Goal: Task Accomplishment & Management: Manage account settings

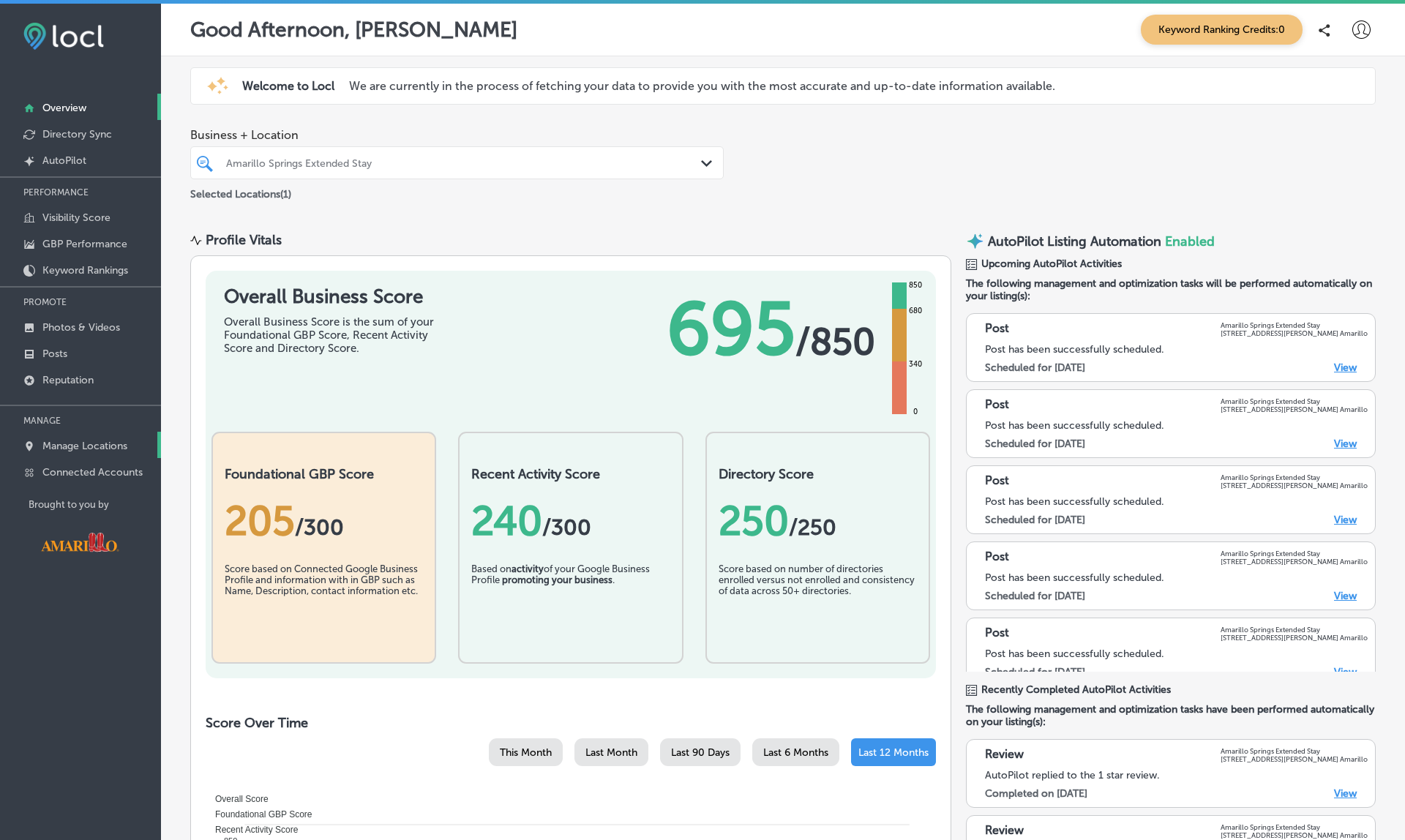
click at [91, 448] on p "Manage Locations" at bounding box center [85, 446] width 85 height 12
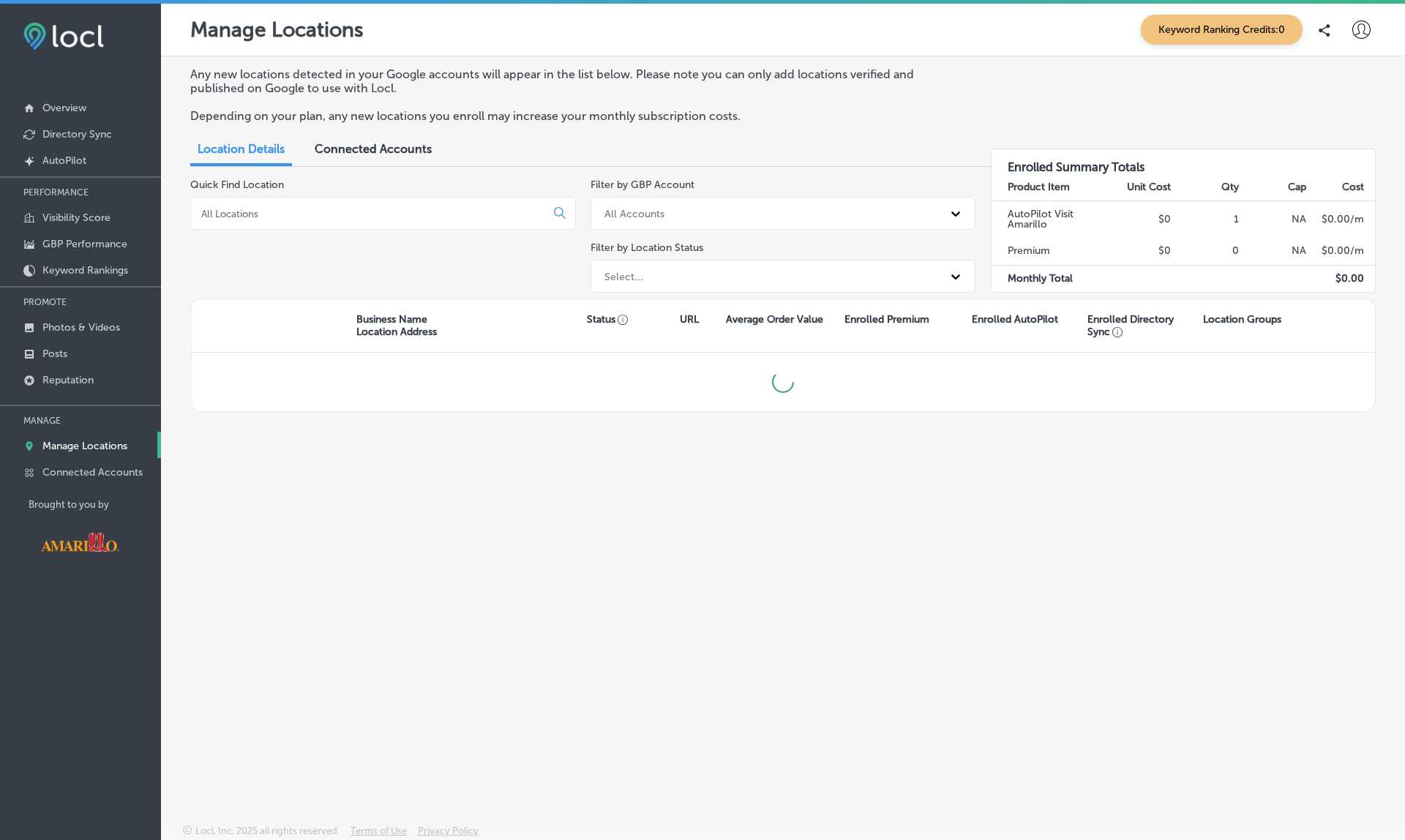
click at [88, 444] on p "Manage Locations" at bounding box center [85, 446] width 85 height 12
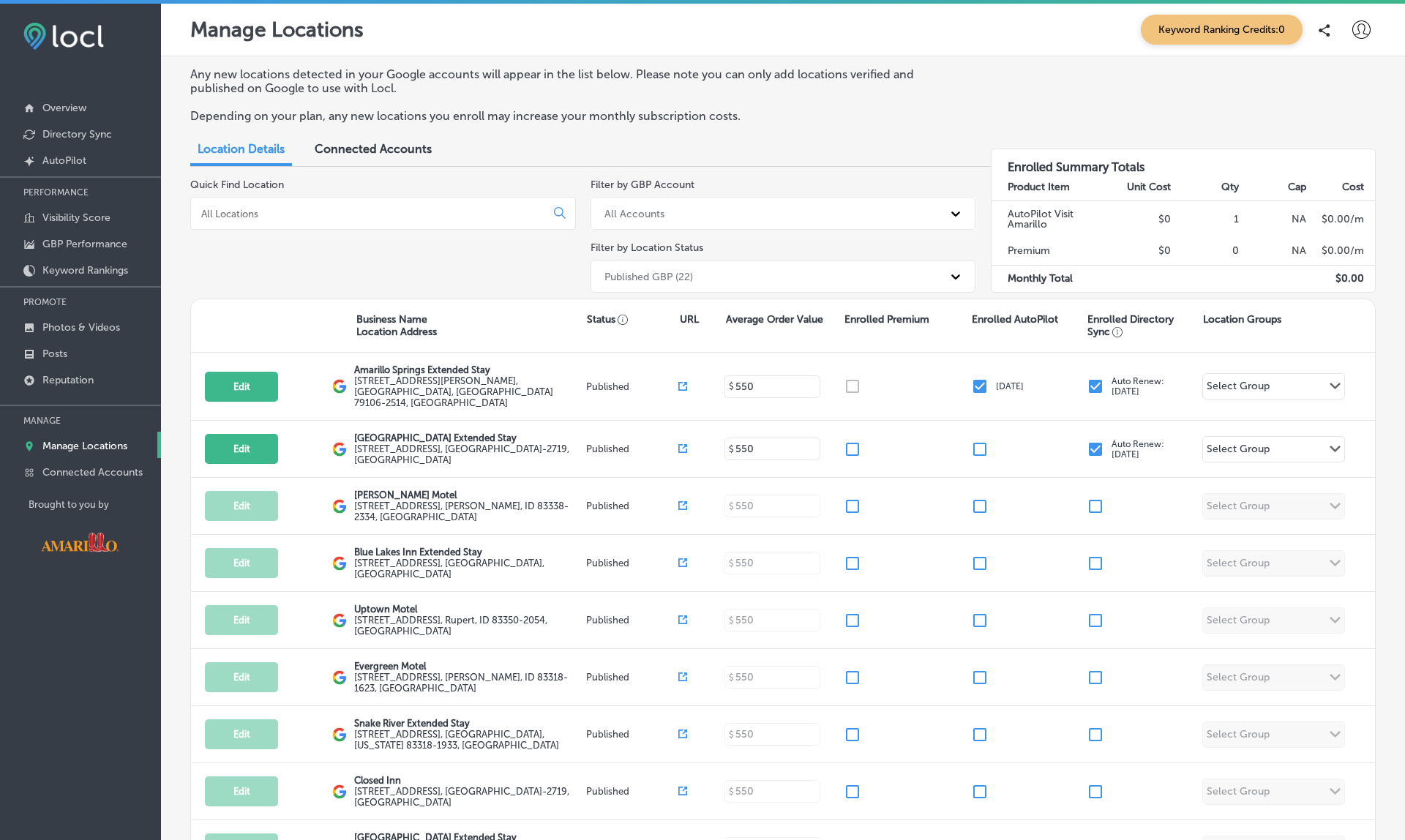
click at [679, 270] on div "Published GBP (22)" at bounding box center [649, 276] width 88 height 12
click at [676, 271] on div "Published GBP (22)" at bounding box center [649, 276] width 88 height 12
click at [842, 28] on div "Manage Locations Keyword Ranking Credits: 0" at bounding box center [783, 29] width 1185 height 30
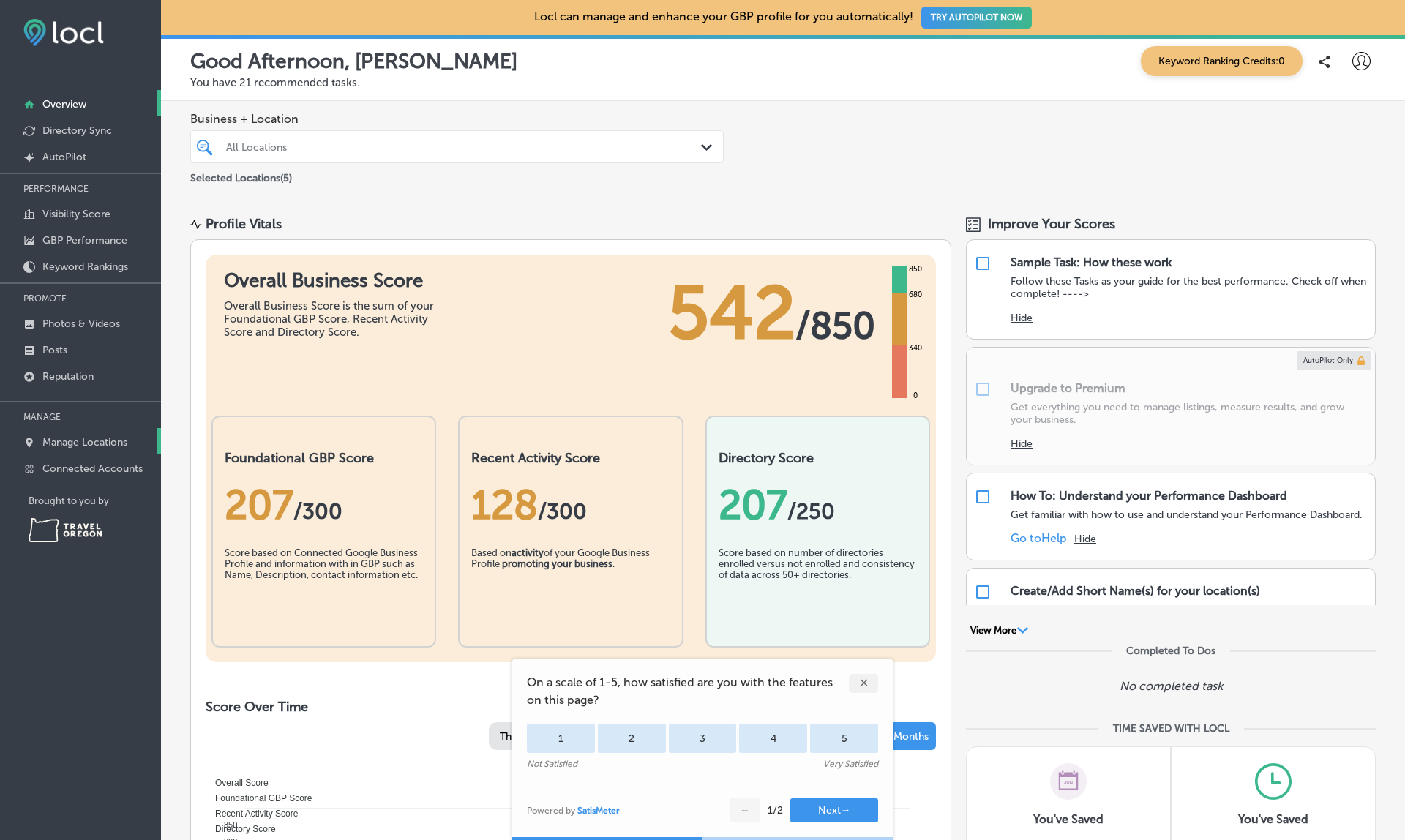
click at [95, 444] on p "Manage Locations" at bounding box center [85, 442] width 85 height 12
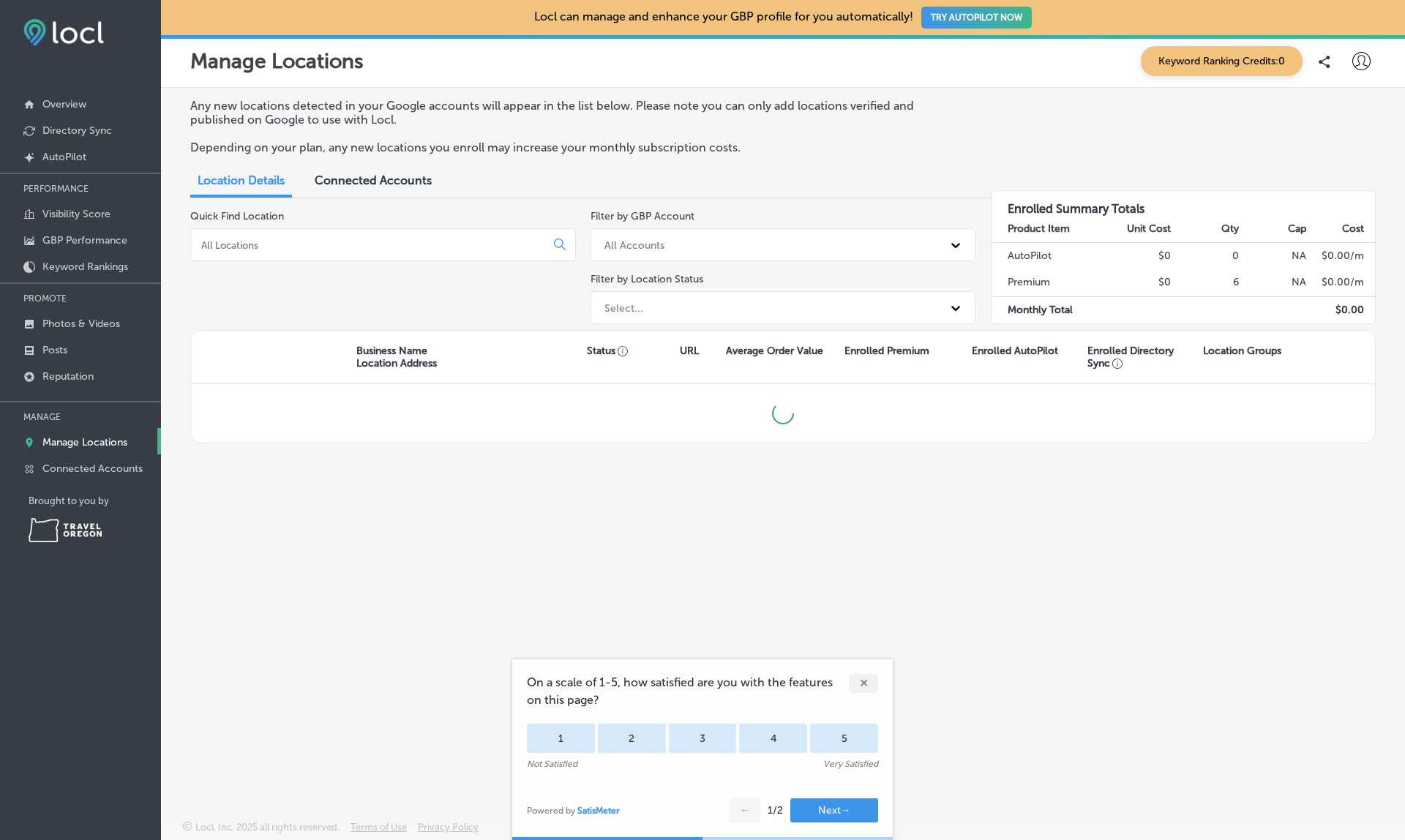
click at [95, 444] on p "Manage Locations" at bounding box center [85, 442] width 85 height 12
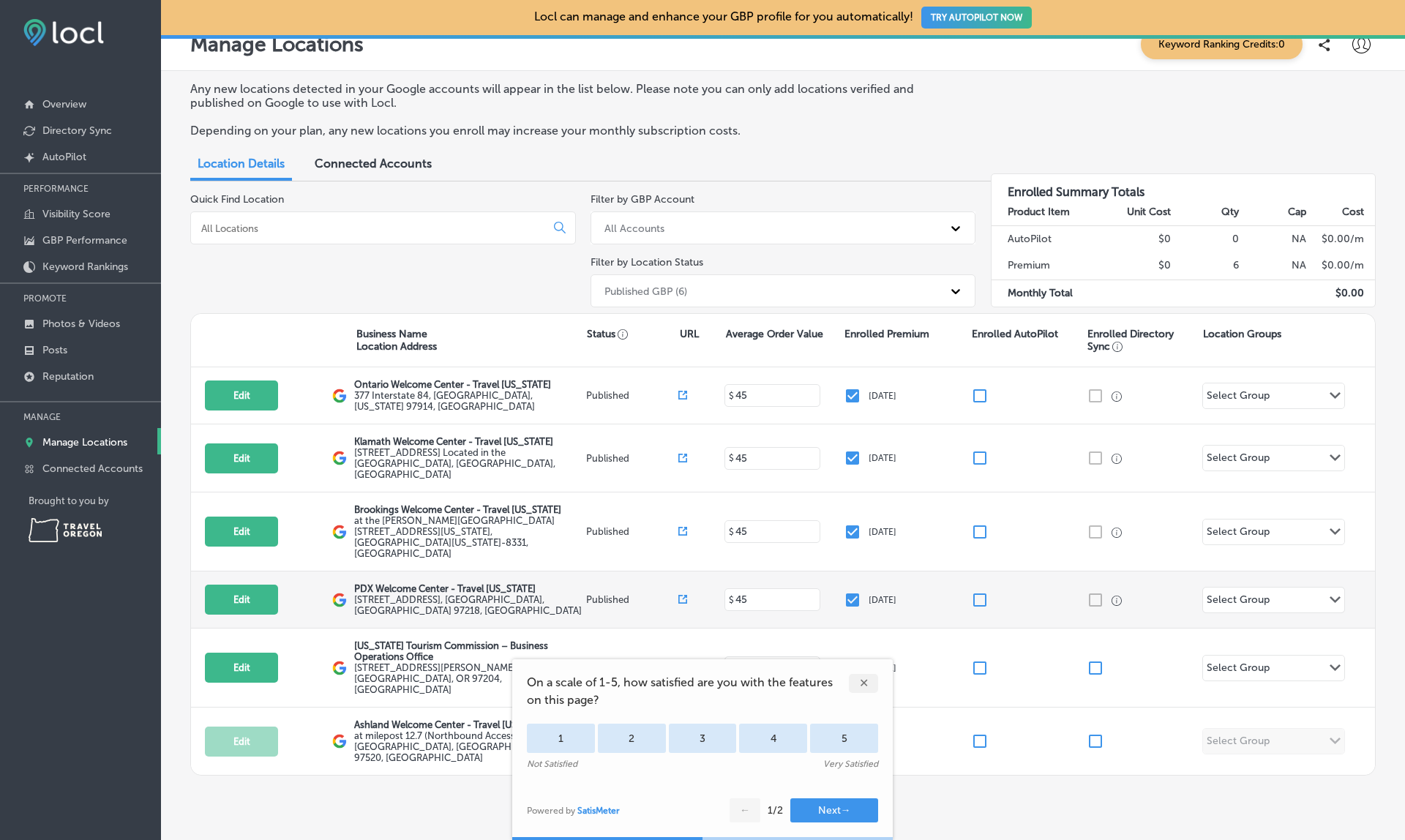
scroll to position [16, 0]
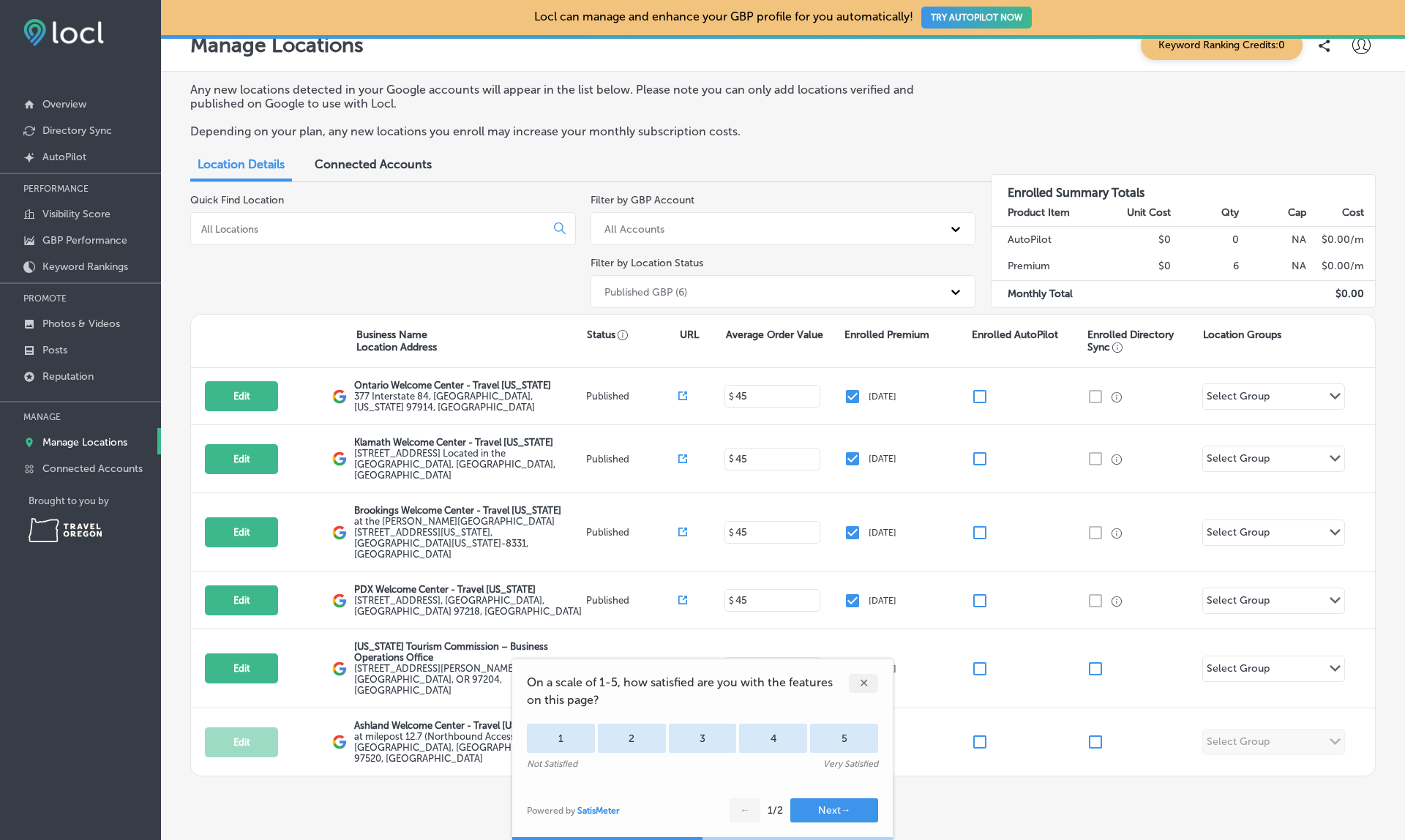
click at [365, 153] on div "Connected Accounts" at bounding box center [372, 165] width 139 height 32
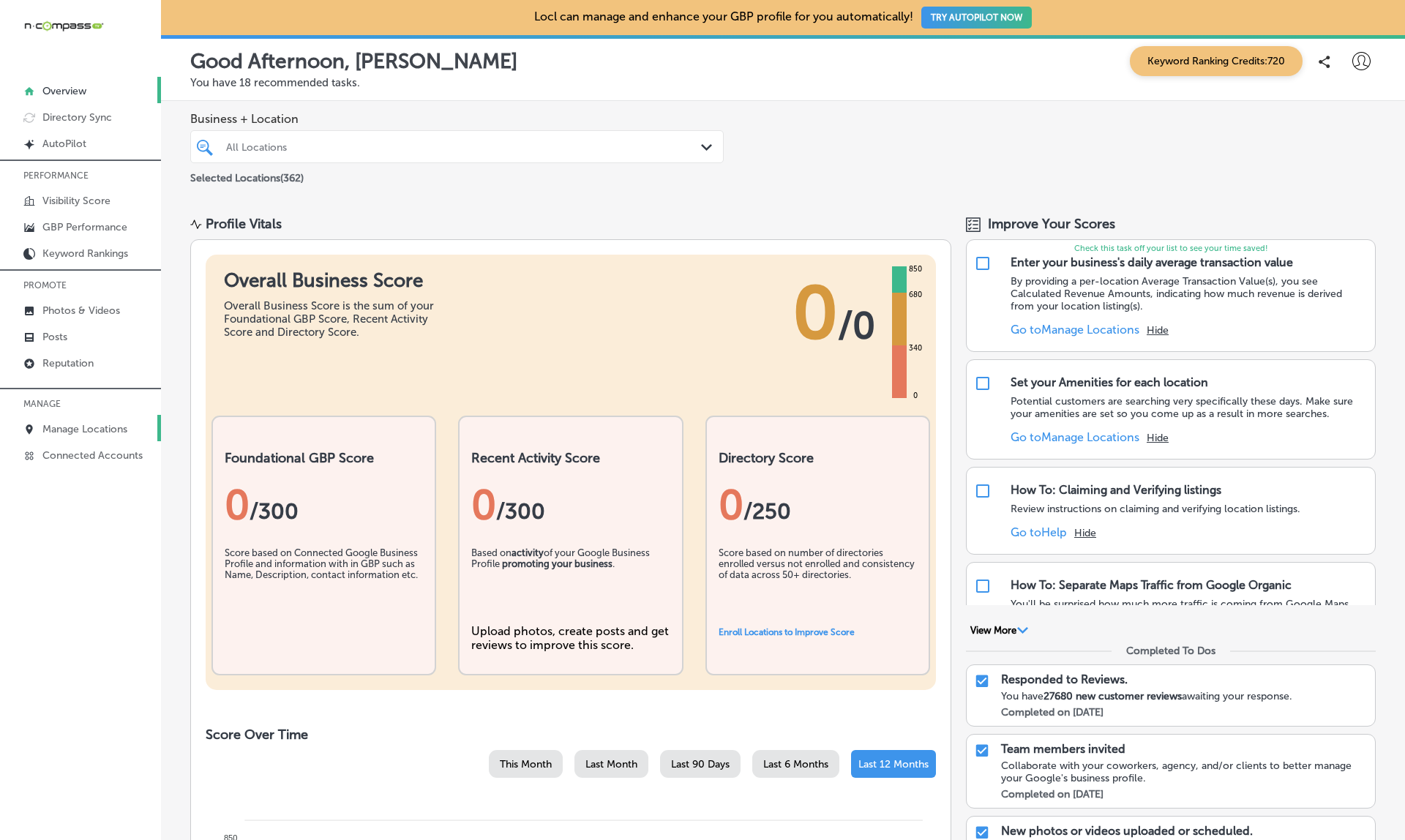
click at [68, 433] on p "Manage Locations" at bounding box center [85, 429] width 85 height 12
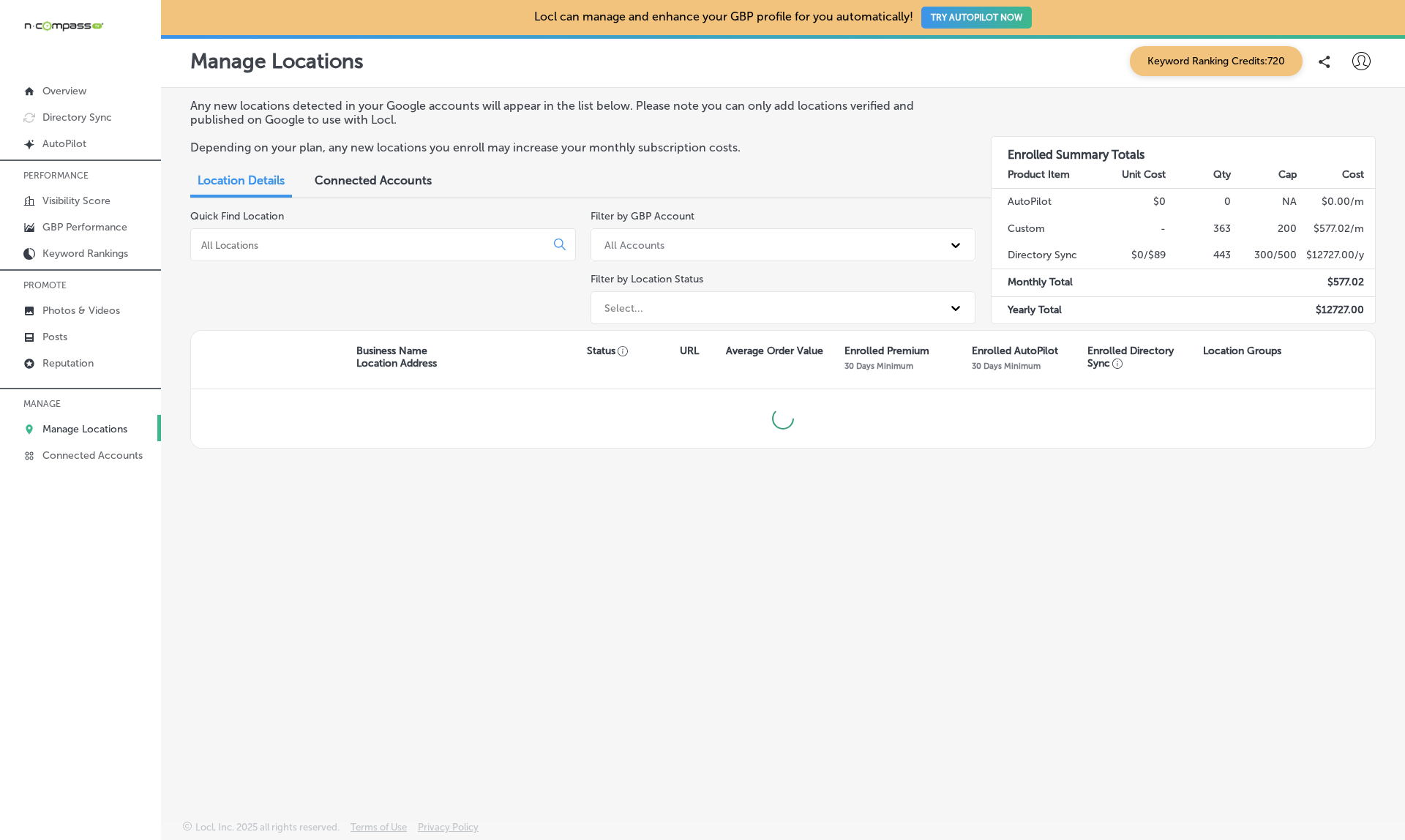
click at [324, 240] on input at bounding box center [370, 244] width 342 height 13
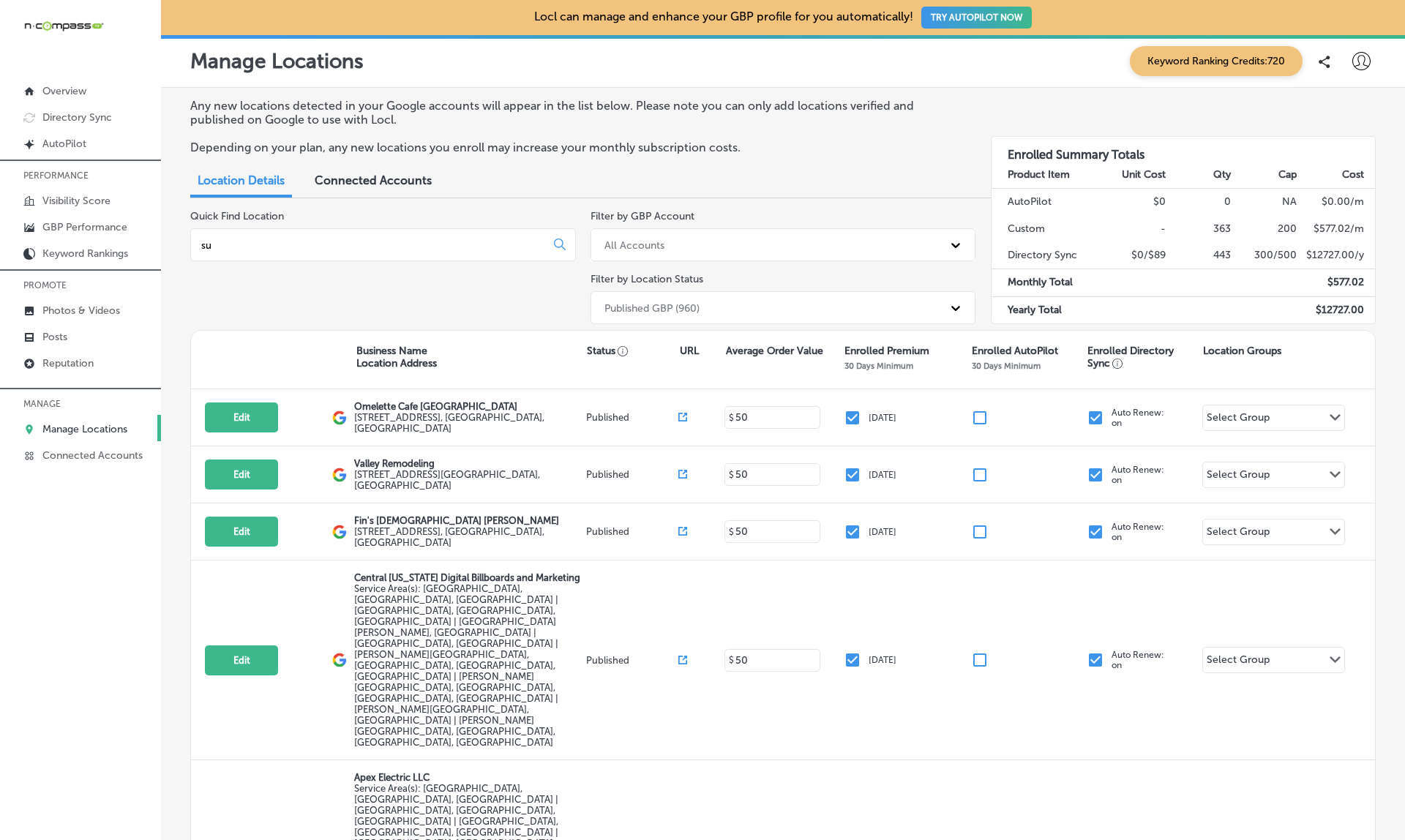
paste input "Success Franchising - Franchise Consultants"
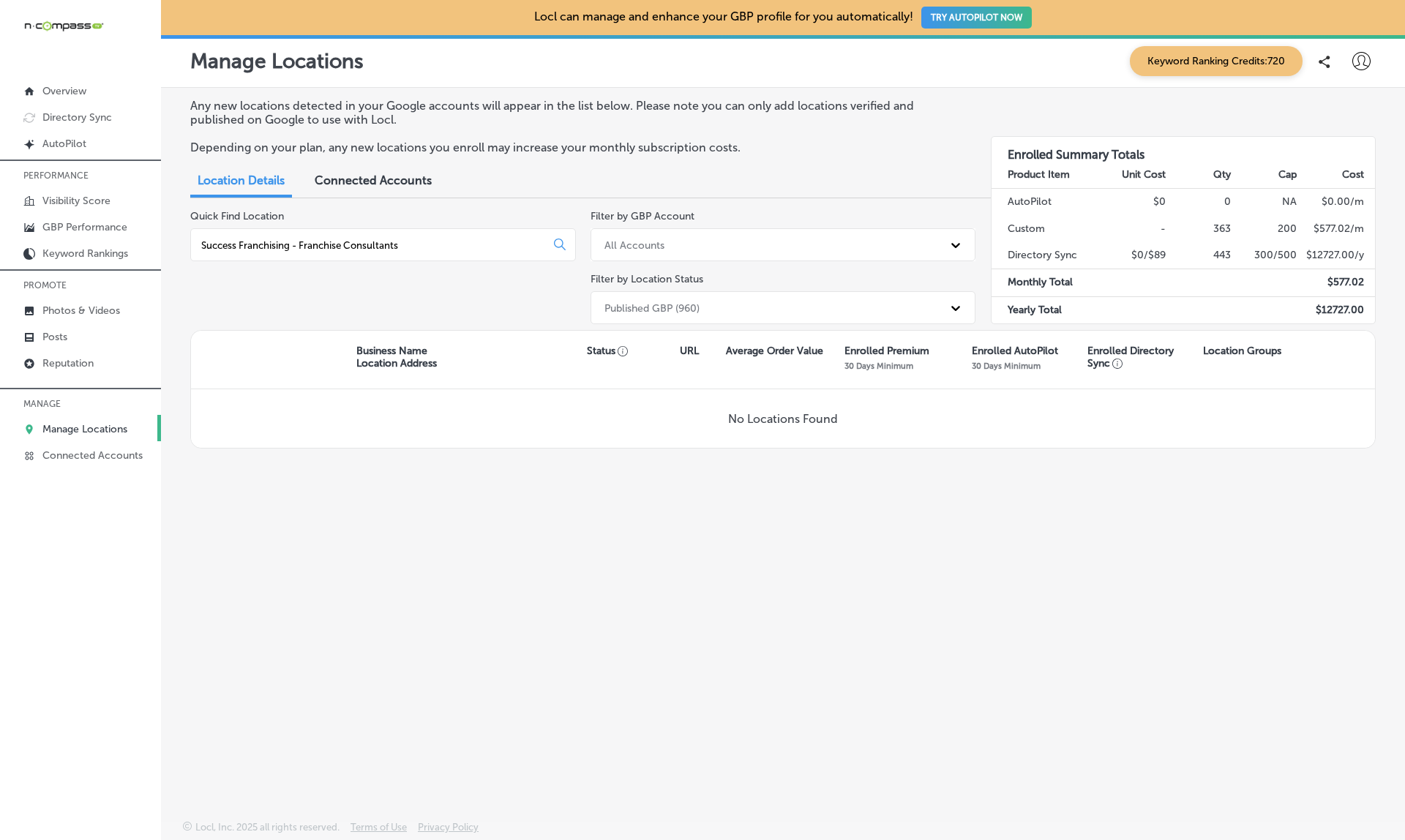
type input "Success Franchising - Franchise Consultants"
click at [718, 309] on div "Published GBP (960)" at bounding box center [770, 307] width 346 height 24
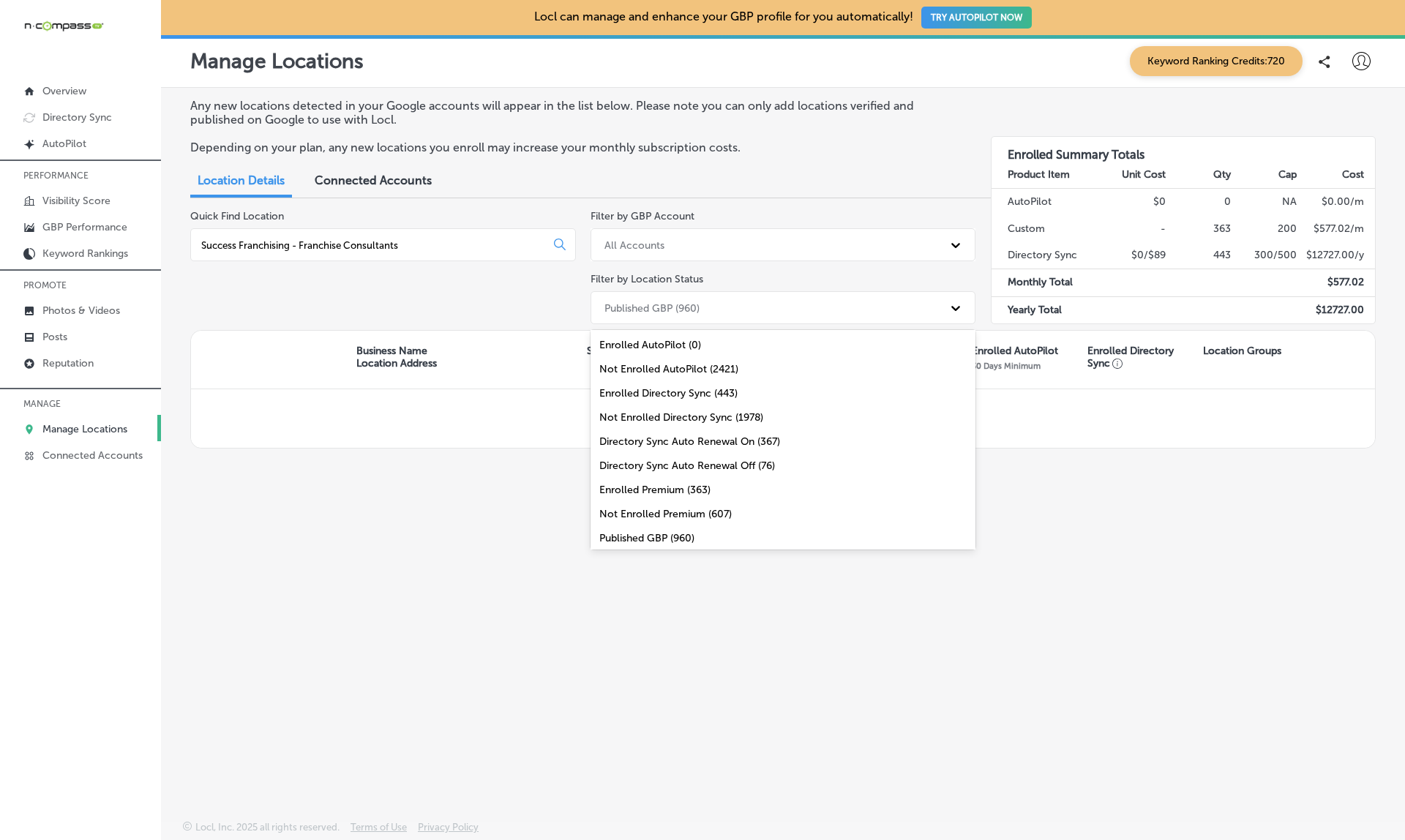
scroll to position [52, 0]
click at [638, 533] on div "All Locations (2421)" at bounding box center [783, 534] width 386 height 24
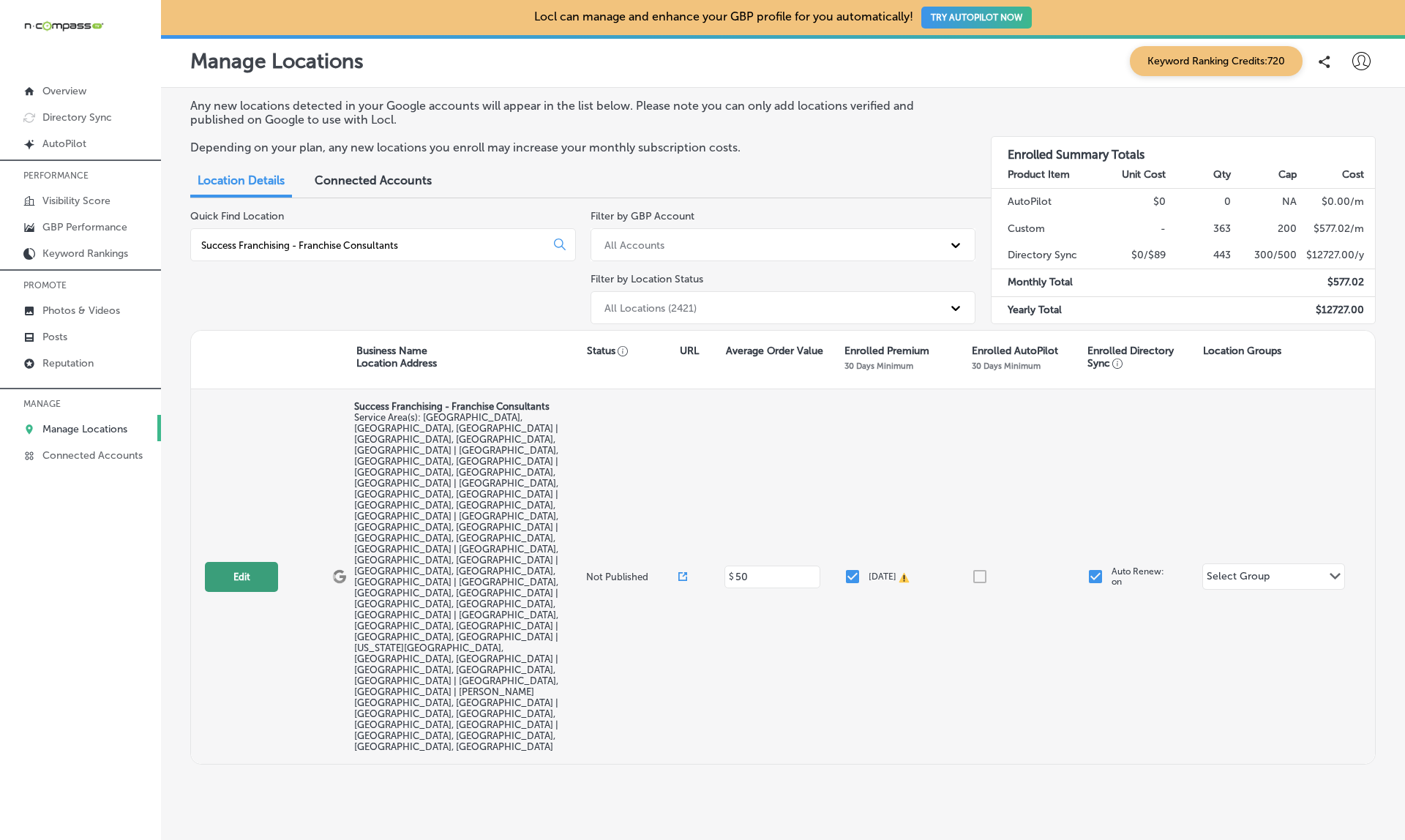
click at [235, 562] on button "Edit" at bounding box center [241, 576] width 73 height 30
select select "US"
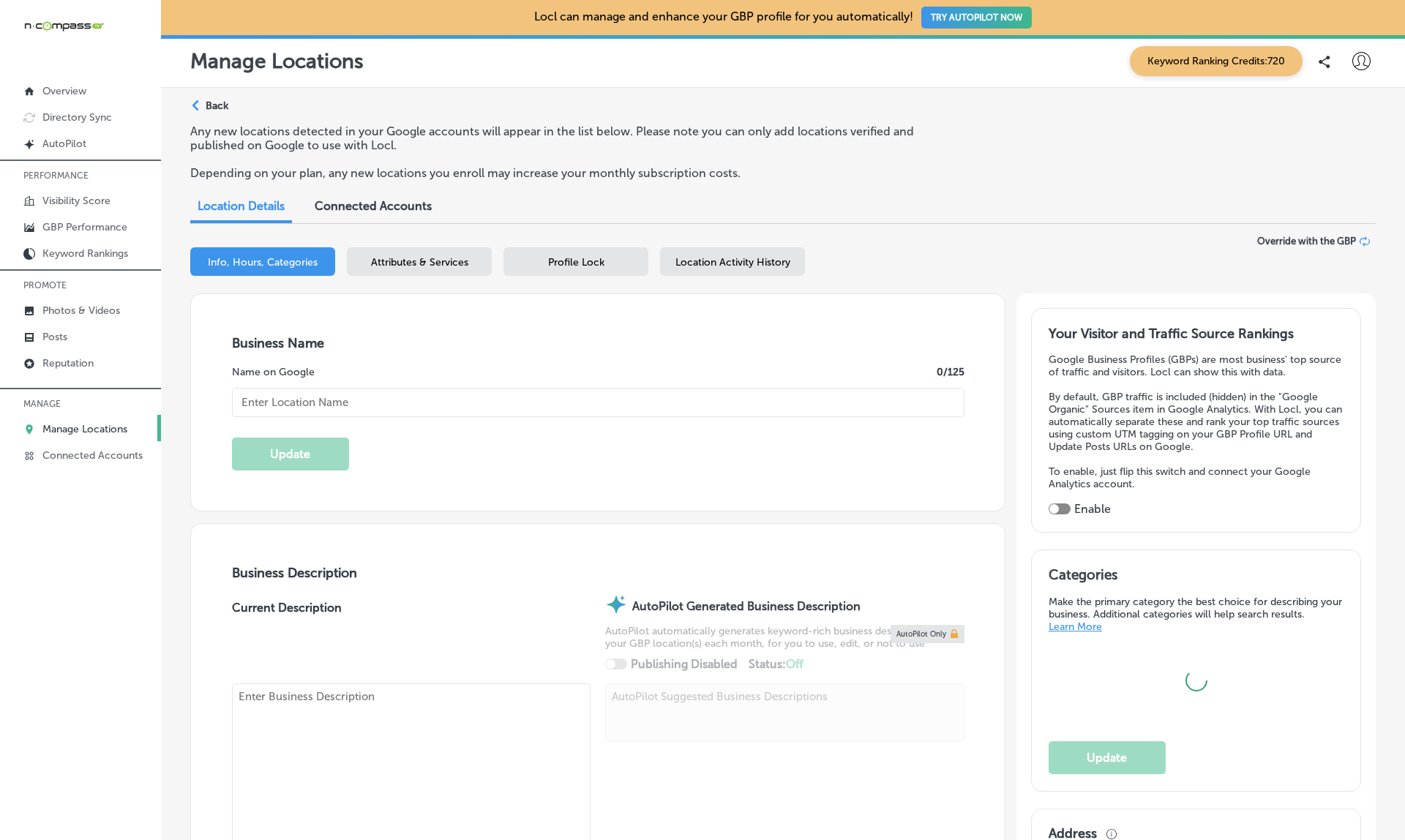
type textarea "Success Franchising is a women-owned franchise consulting firm based in Houston…"
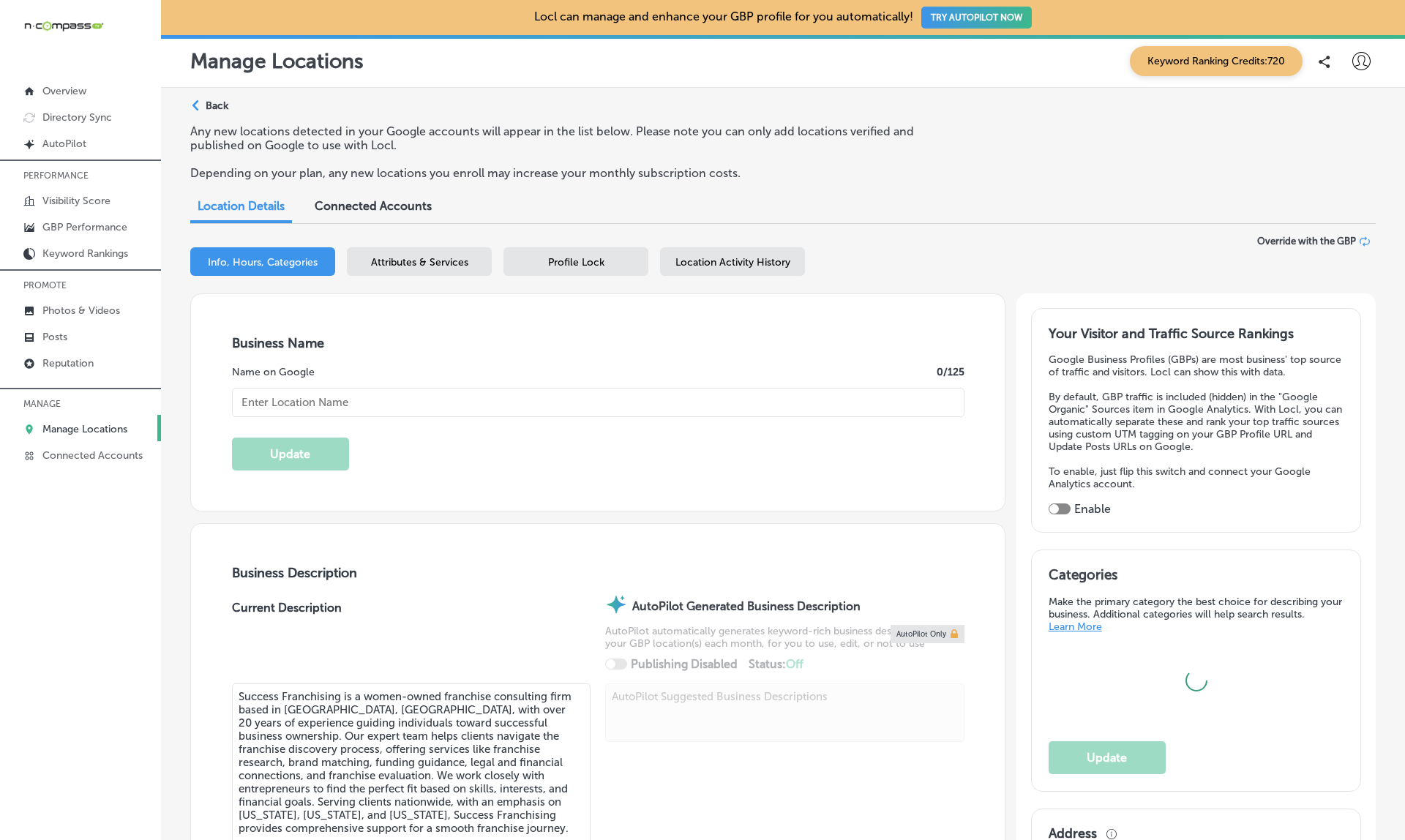
type input "Success Franchising - Franchise Consultants"
checkbox input "false"
type input "945 McKinney St #11326"
type input "Houston"
type input "77002"
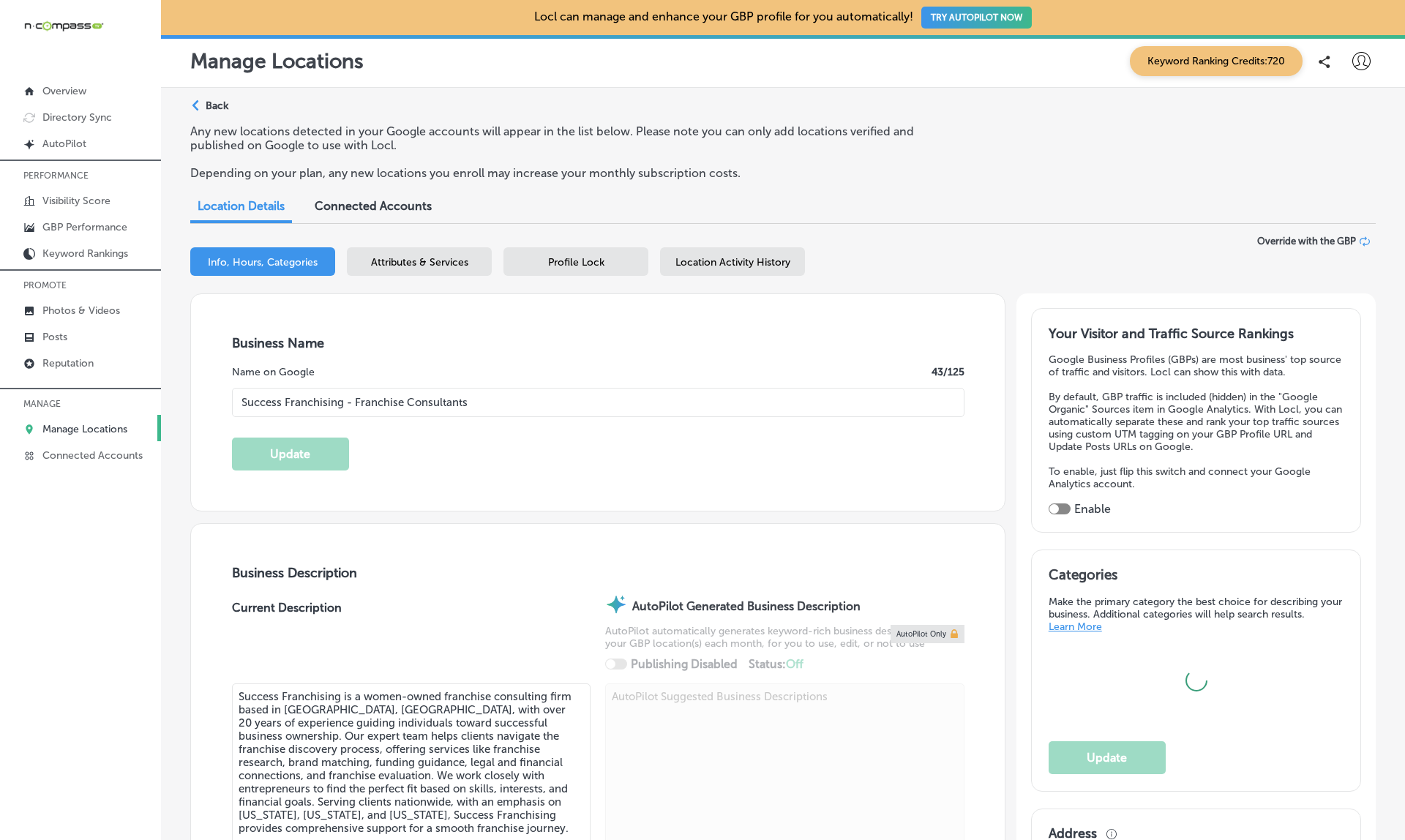
type input "US"
type input "http://www.successfranchising.com/contact-us/"
type input "+1 281 782 3564"
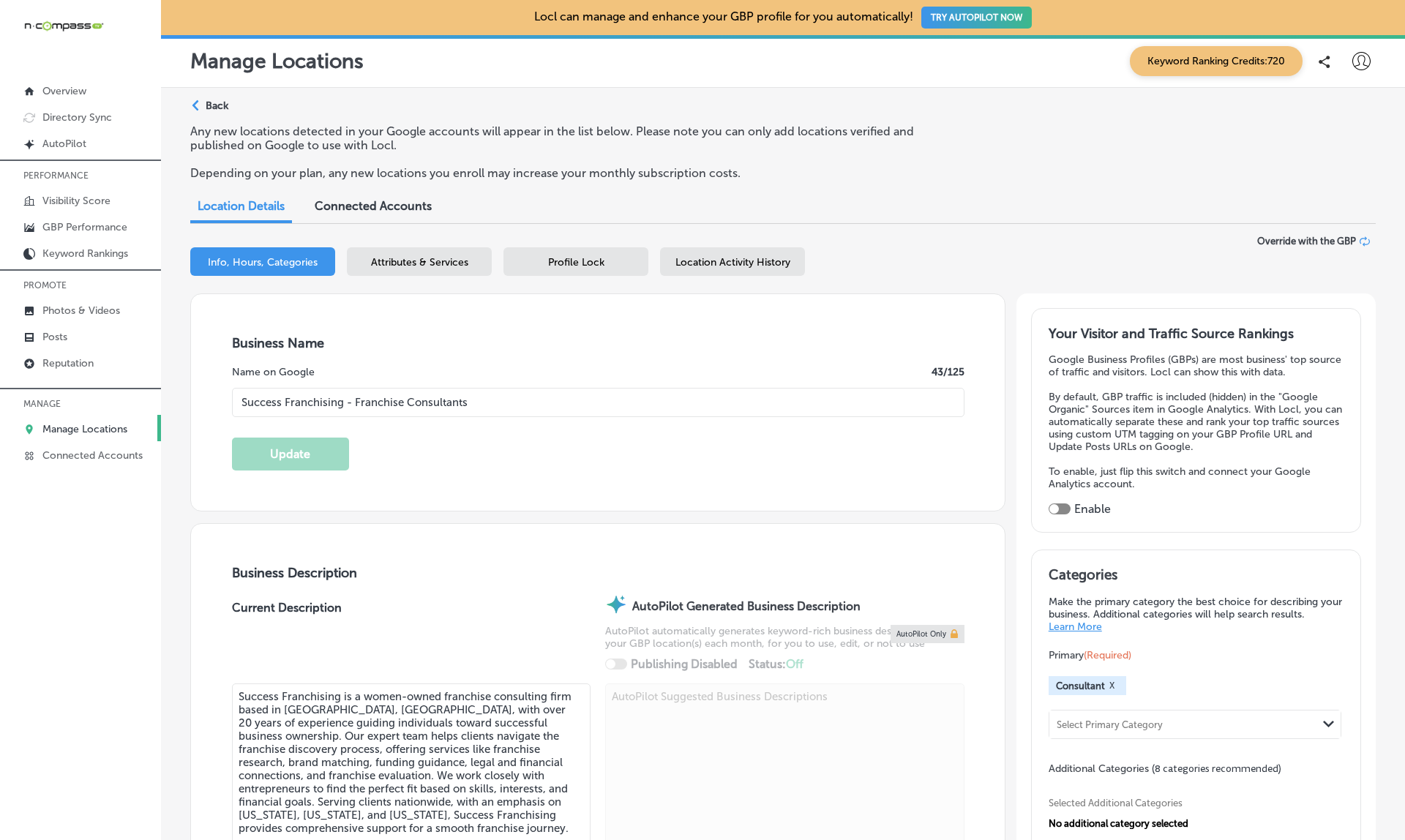
checkbox input "true"
click at [102, 427] on p "Manage Locations" at bounding box center [85, 429] width 85 height 12
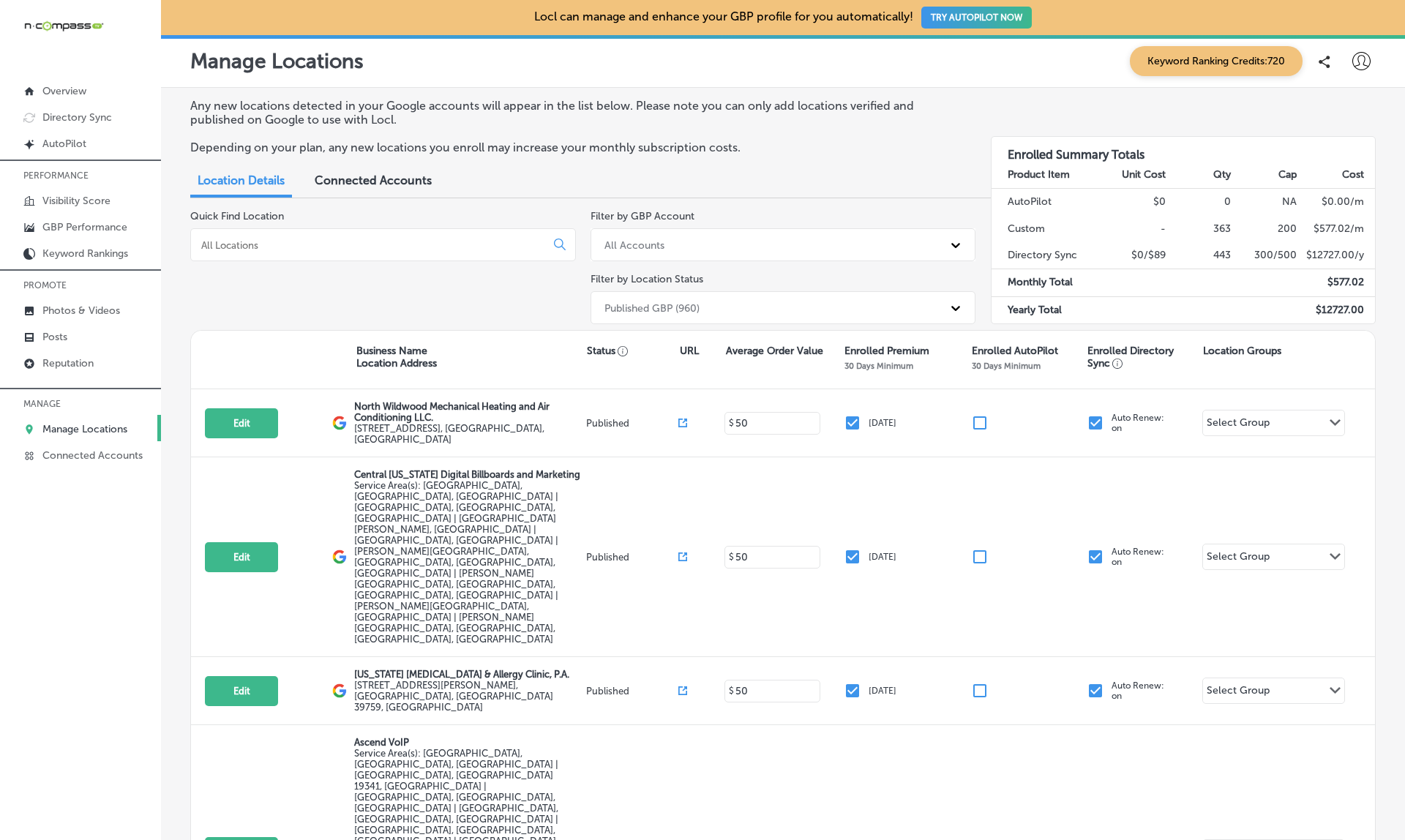
click at [288, 238] on input at bounding box center [370, 244] width 342 height 13
paste input "Success Franchising - Franchise Consultants"
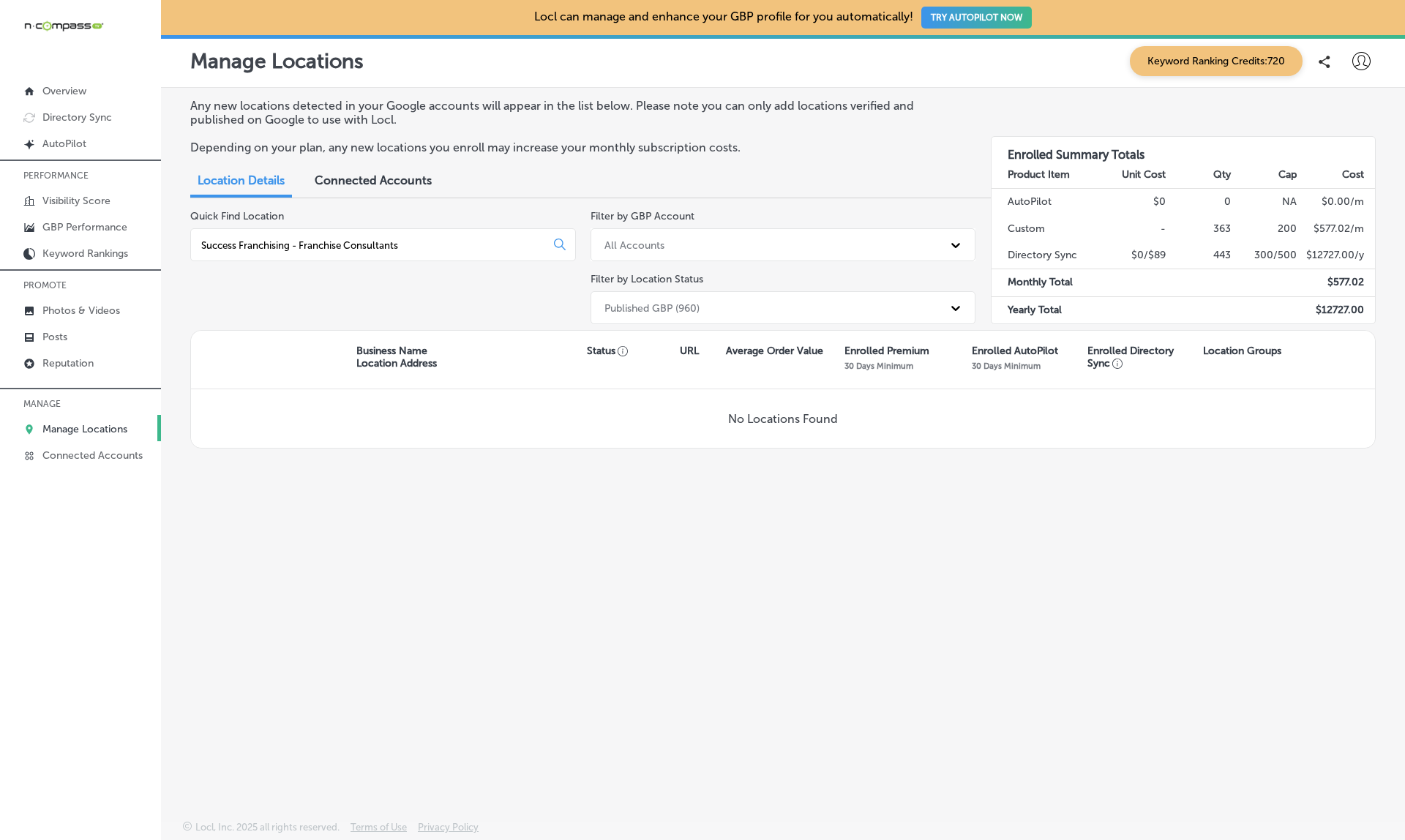
type input "Success Franchising - Franchise Consultants"
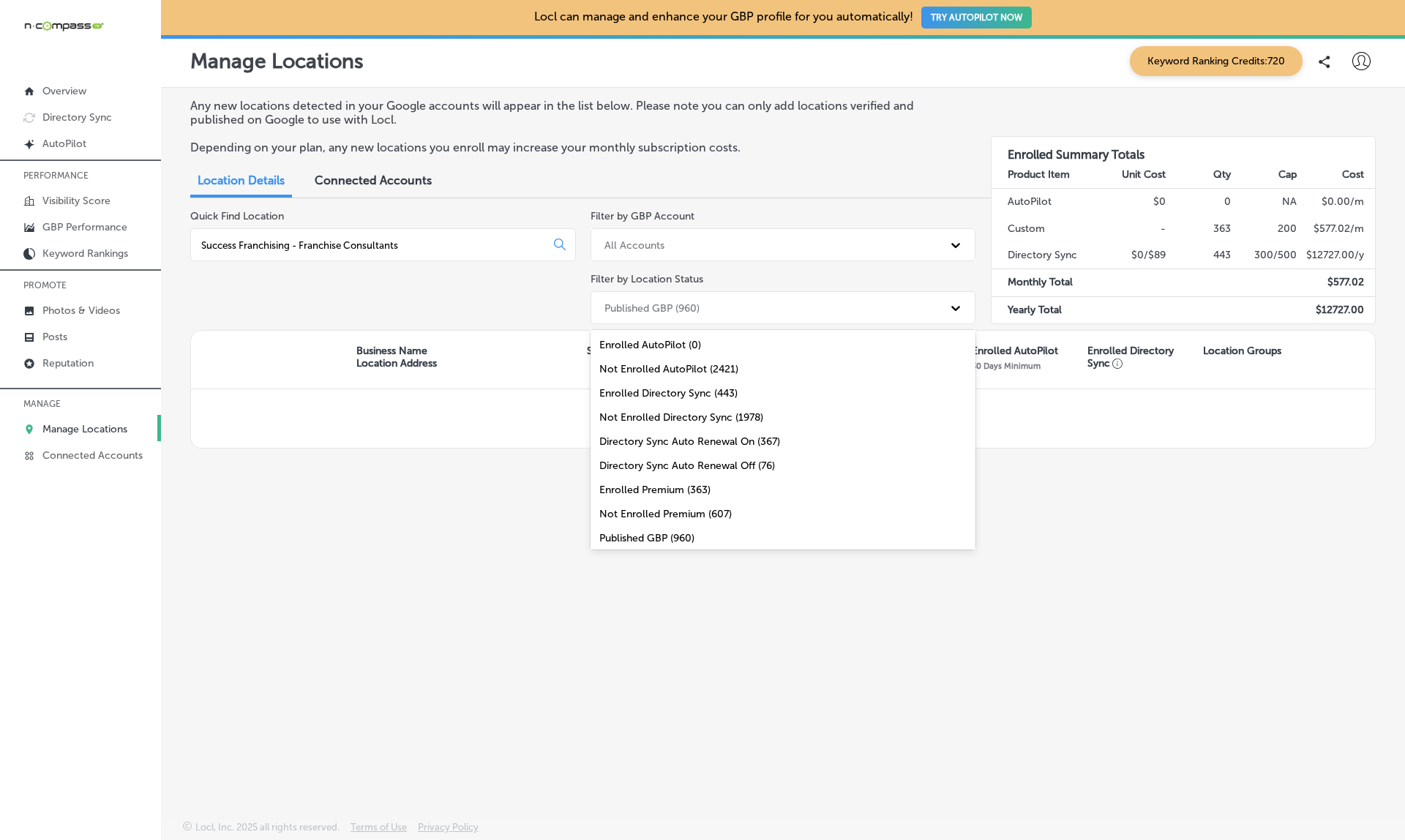
click at [768, 296] on div "Published GBP (960)" at bounding box center [770, 307] width 346 height 24
click at [645, 534] on div "All Locations (2421)" at bounding box center [783, 534] width 386 height 24
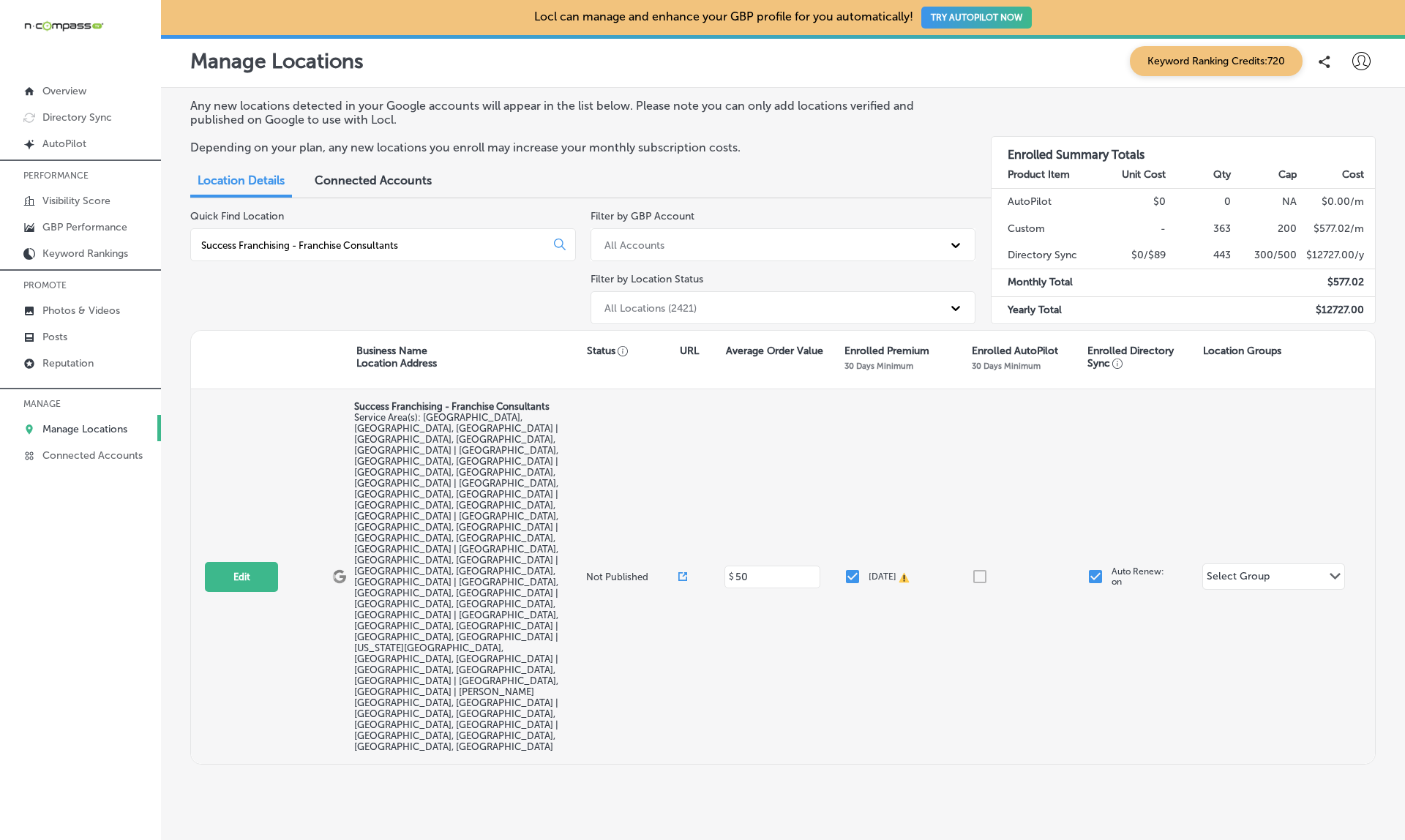
click at [683, 572] on icon at bounding box center [682, 576] width 9 height 9
click at [229, 562] on button "Edit" at bounding box center [241, 576] width 73 height 30
select select "US"
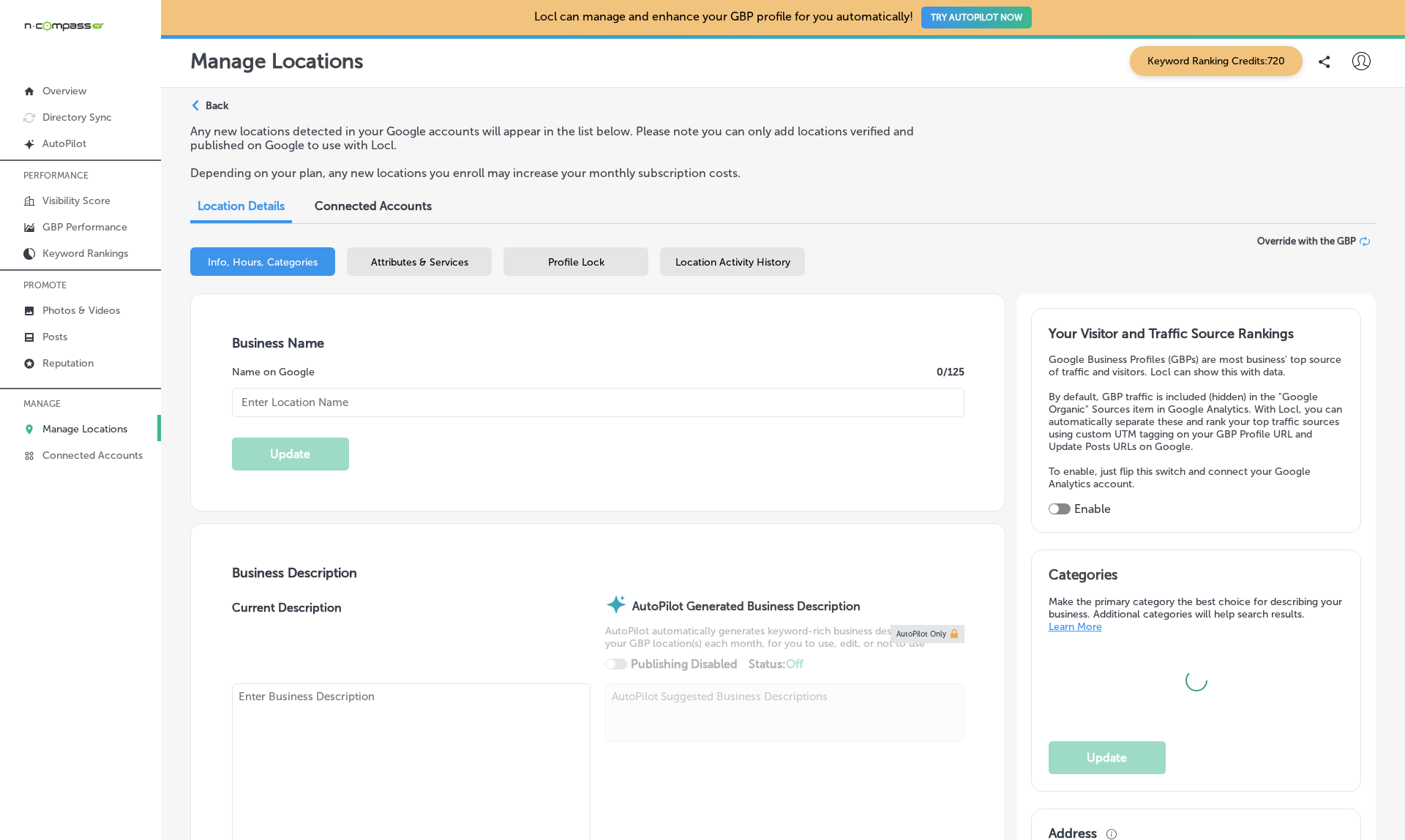
type input "Success Franchising - Franchise Consultants"
type textarea "Success Franchising is a women-owned franchise consulting firm based in Houston…"
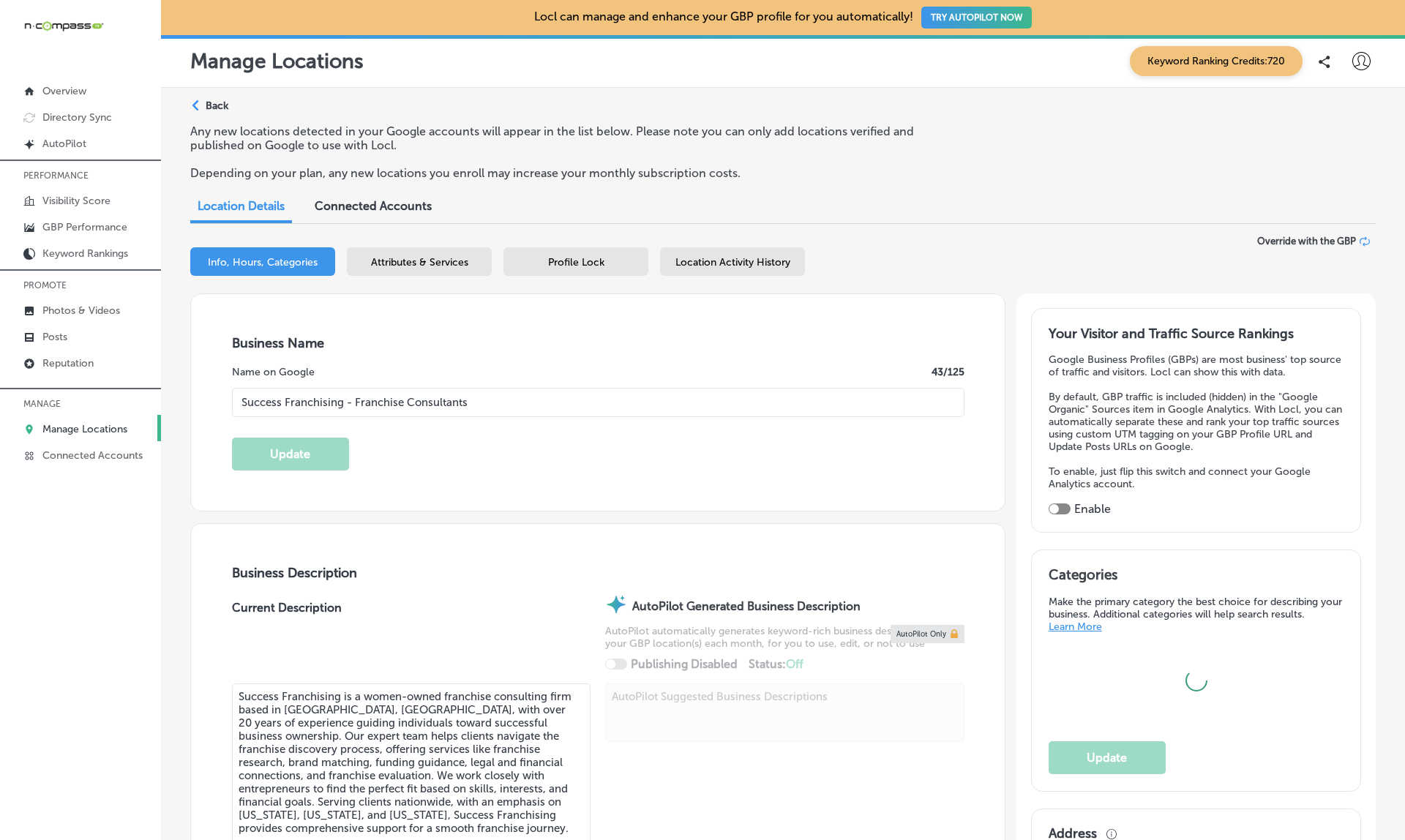
checkbox input "false"
type input "945 McKinney St #11326"
type input "Houston"
type input "77002"
type input "US"
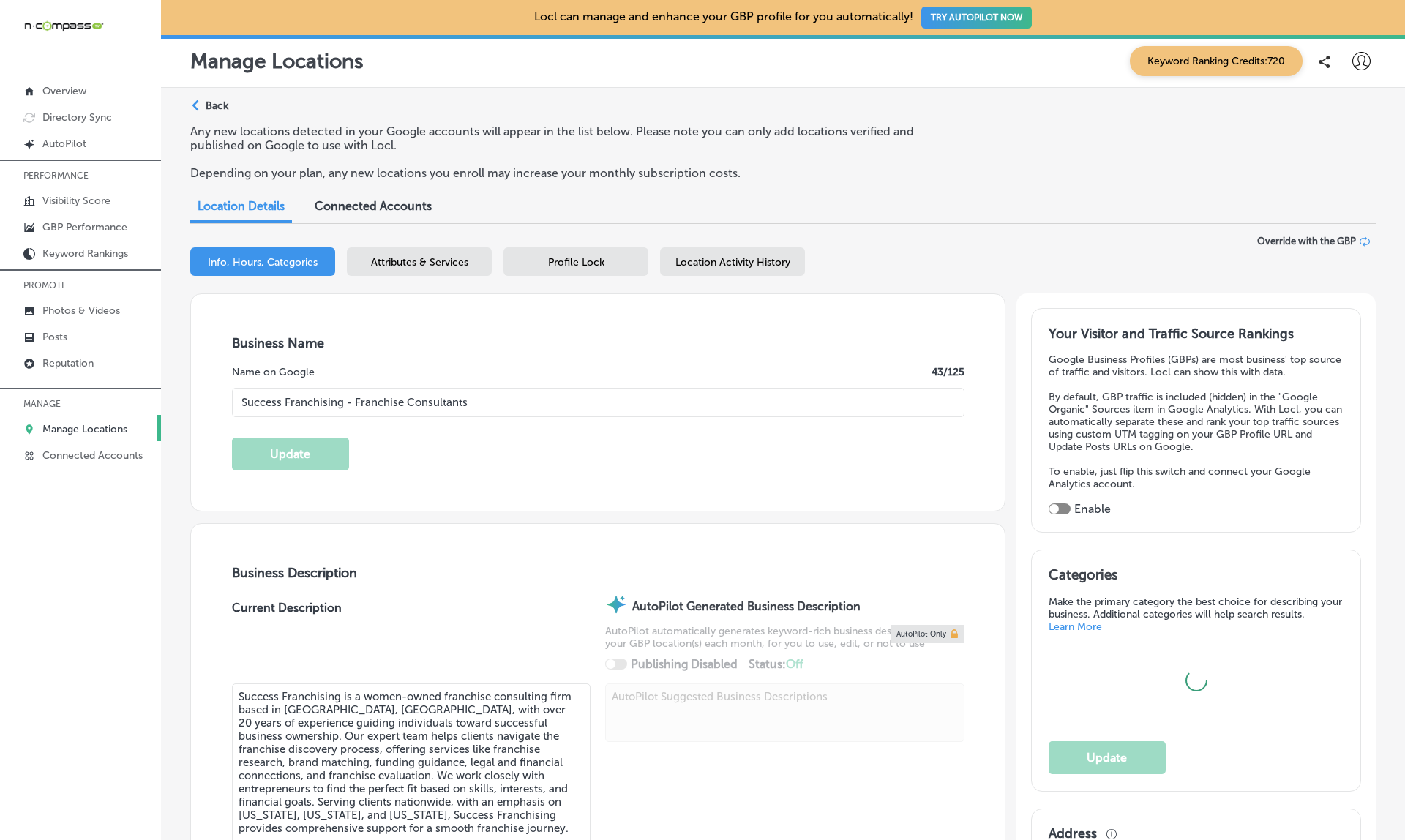
type input "http://www.successfranchising.com/contact-us/"
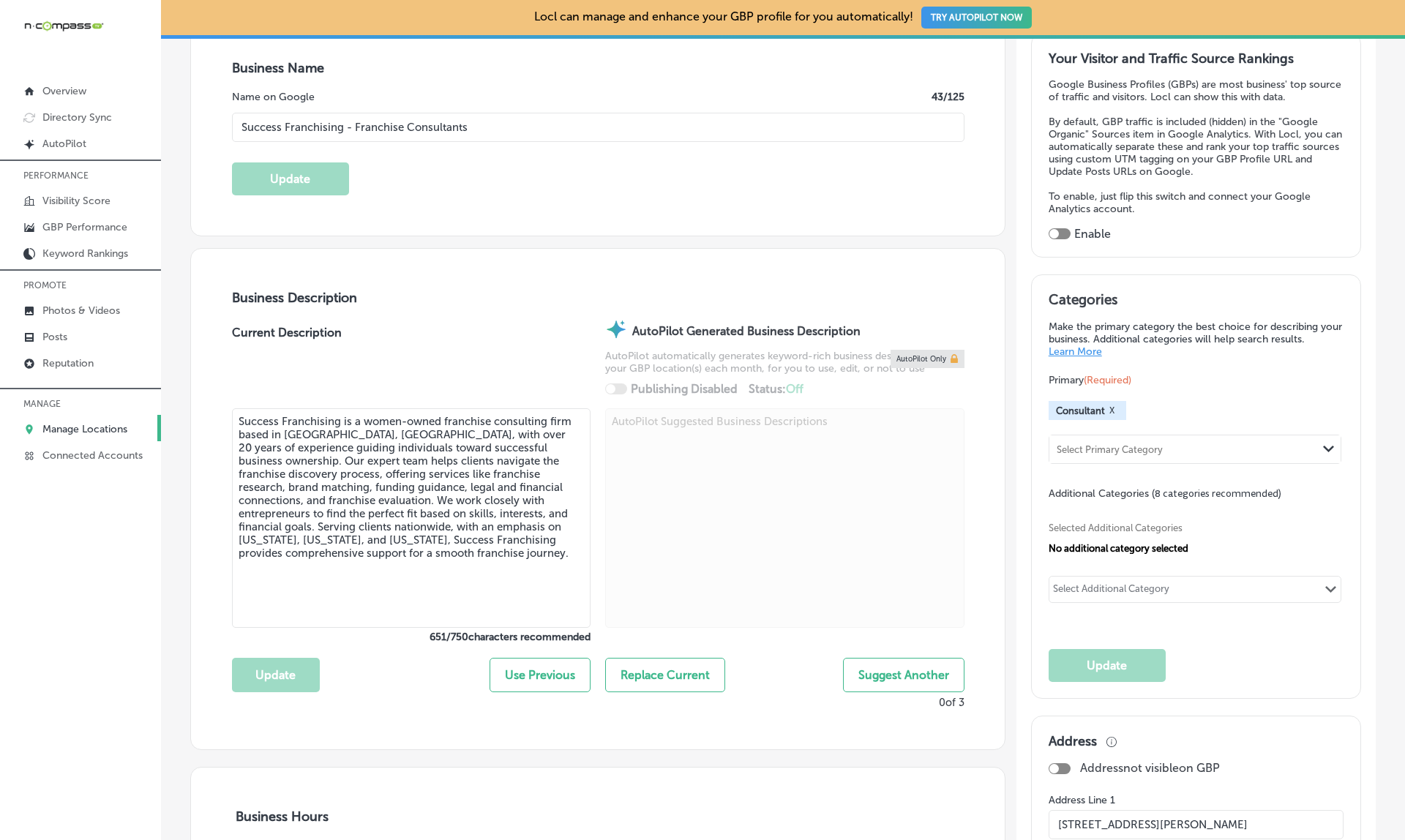
checkbox input "true"
type input "+1 281 782 3564"
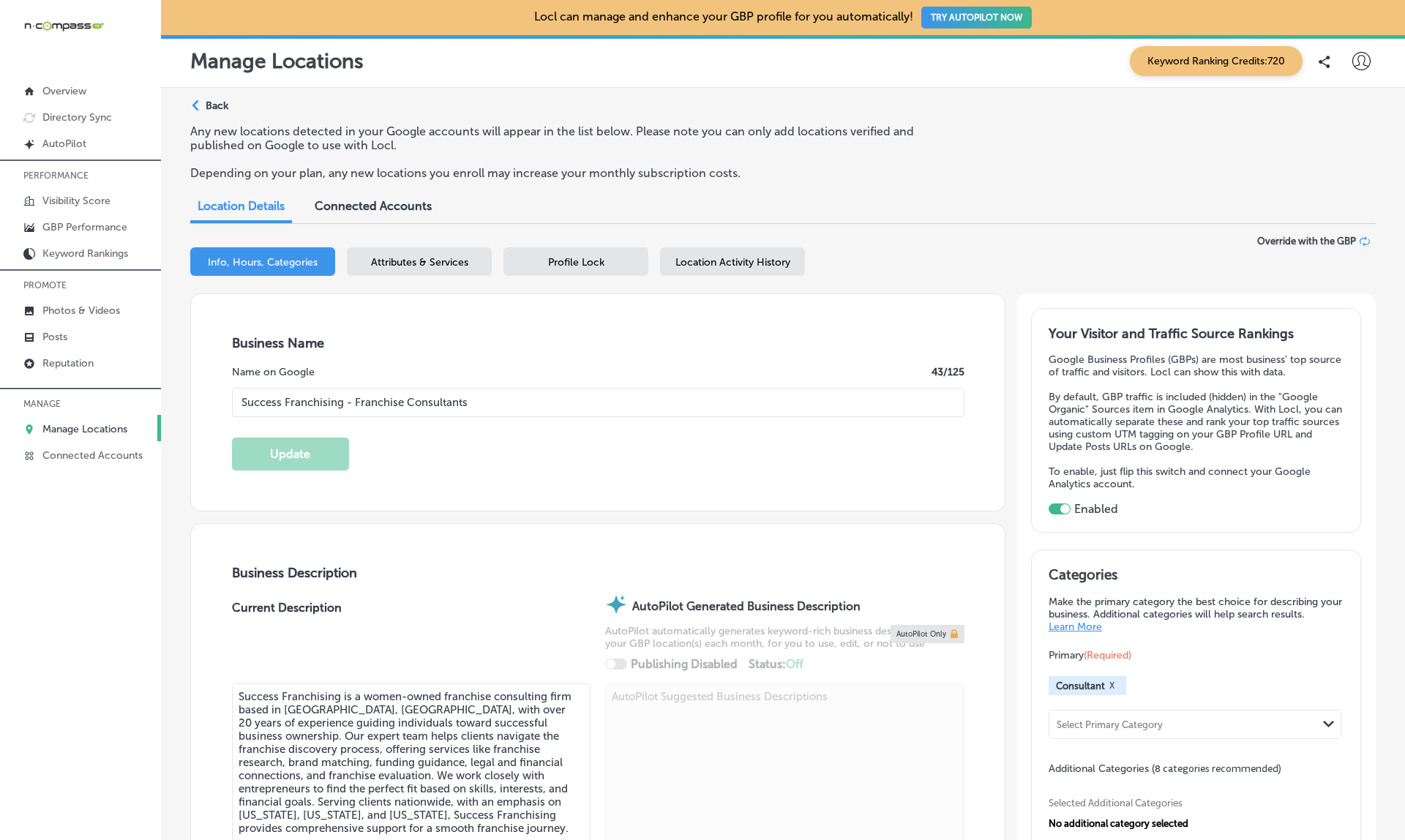
click at [223, 99] on p "Back" at bounding box center [216, 105] width 22 height 12
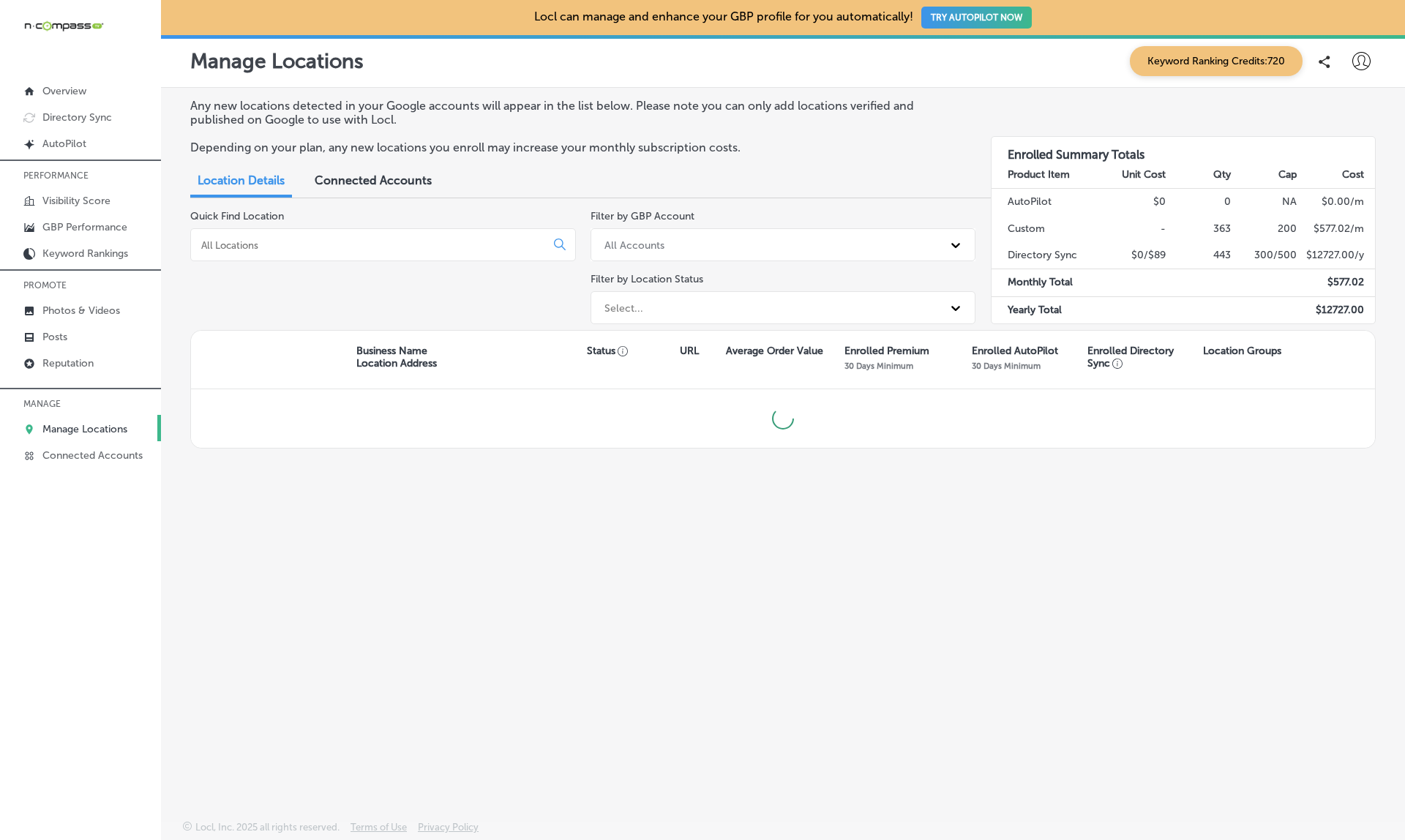
click at [285, 231] on div at bounding box center [382, 244] width 386 height 33
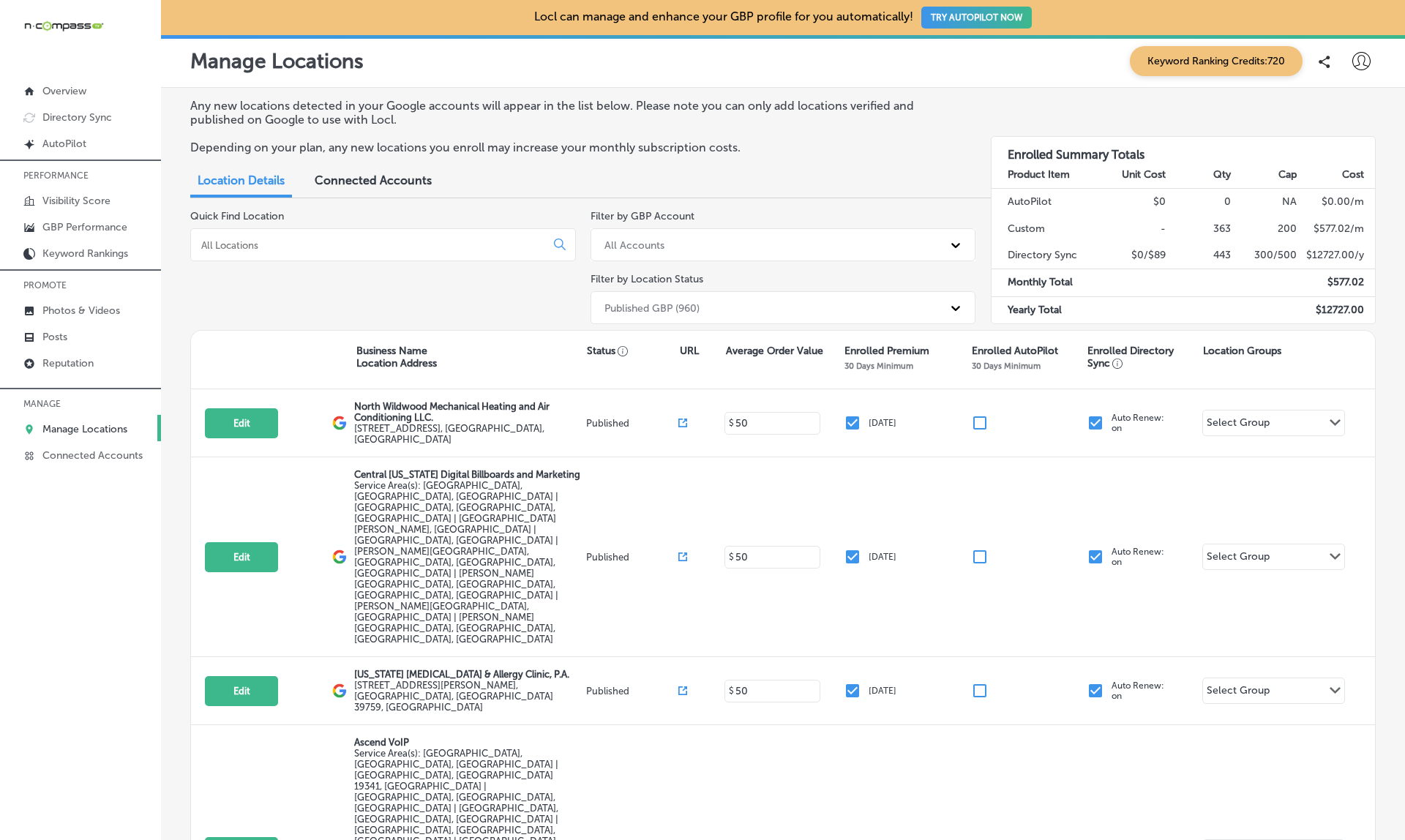
click at [268, 241] on input at bounding box center [370, 244] width 342 height 13
paste input "Success Franchising - Franchise Consultants"
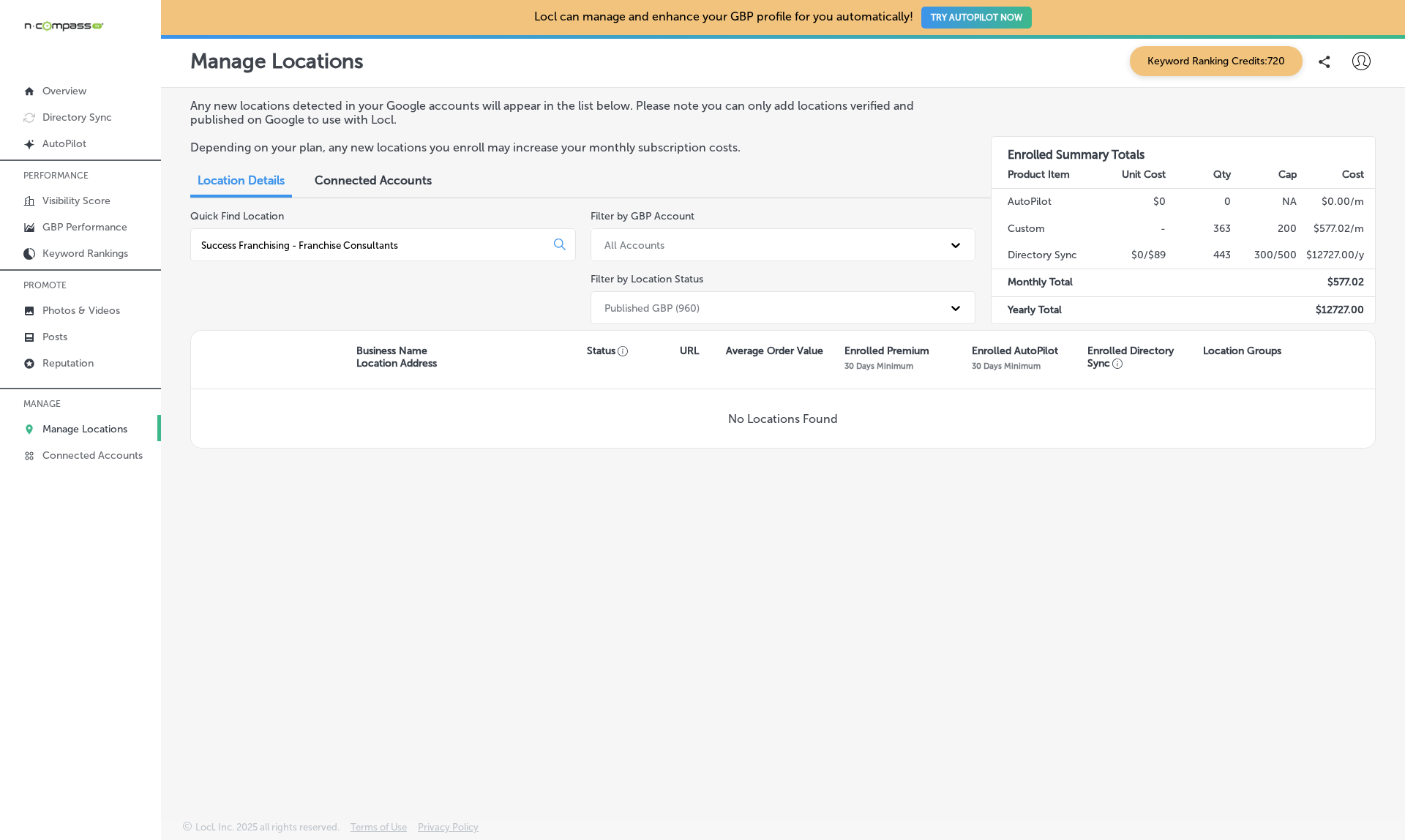
type input "Success Franchising - Franchise Consultants"
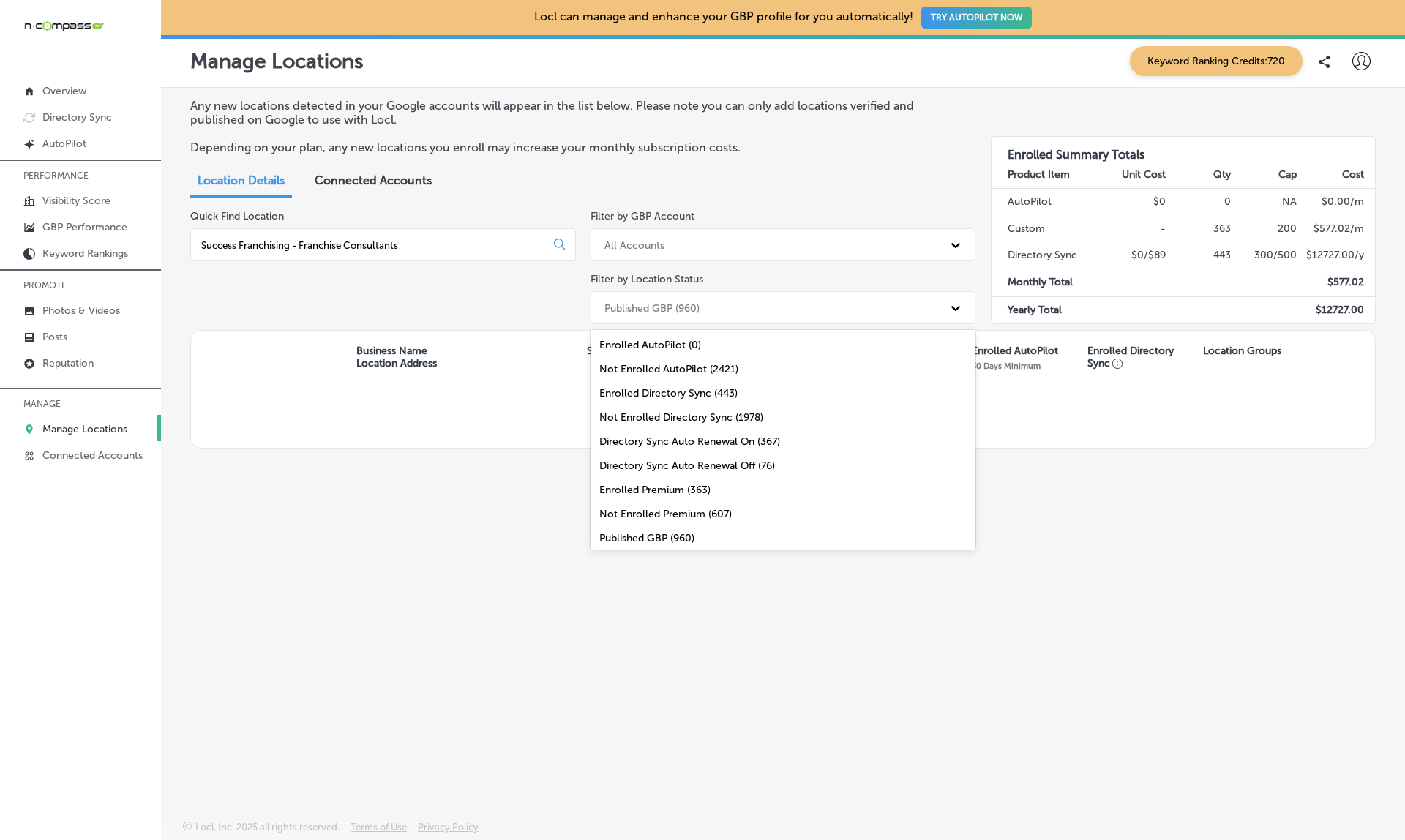
click at [754, 303] on div "Published GBP (960)" at bounding box center [770, 307] width 346 height 24
click at [638, 531] on div "All Locations (2421)" at bounding box center [783, 534] width 386 height 24
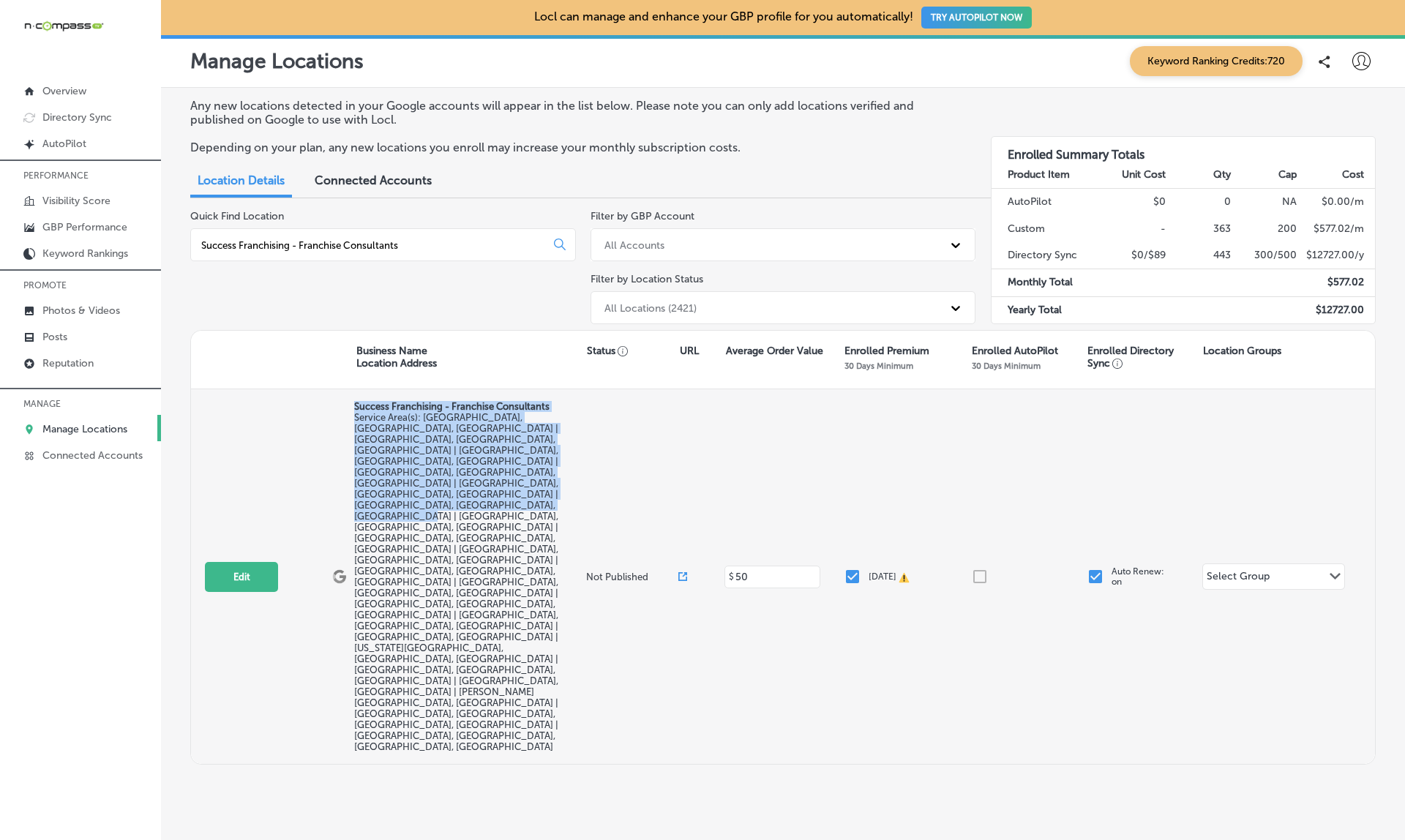
drag, startPoint x: 354, startPoint y: 396, endPoint x: 515, endPoint y: 493, distance: 188.0
click at [515, 493] on div "Success Franchising - Franchise Consultants Service Area(s): Katy, TX, USA | Co…" at bounding box center [468, 576] width 228 height 351
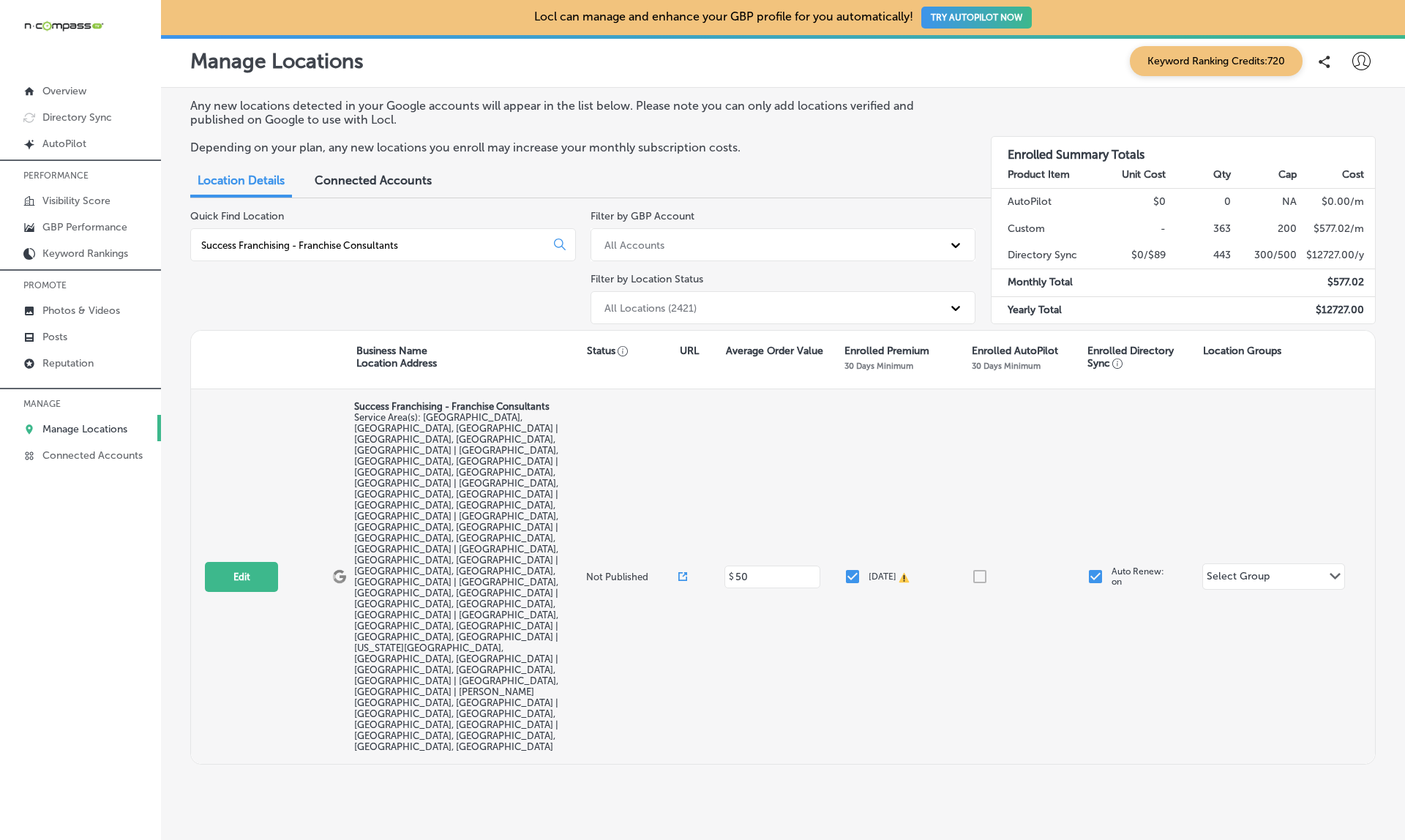
click at [605, 510] on div "Edit This location is not published yet. Success Franchising - Franchise Consul…" at bounding box center [783, 576] width 1184 height 375
click at [682, 572] on icon at bounding box center [682, 576] width 9 height 9
click at [231, 562] on button "Edit" at bounding box center [241, 576] width 73 height 30
select select "US"
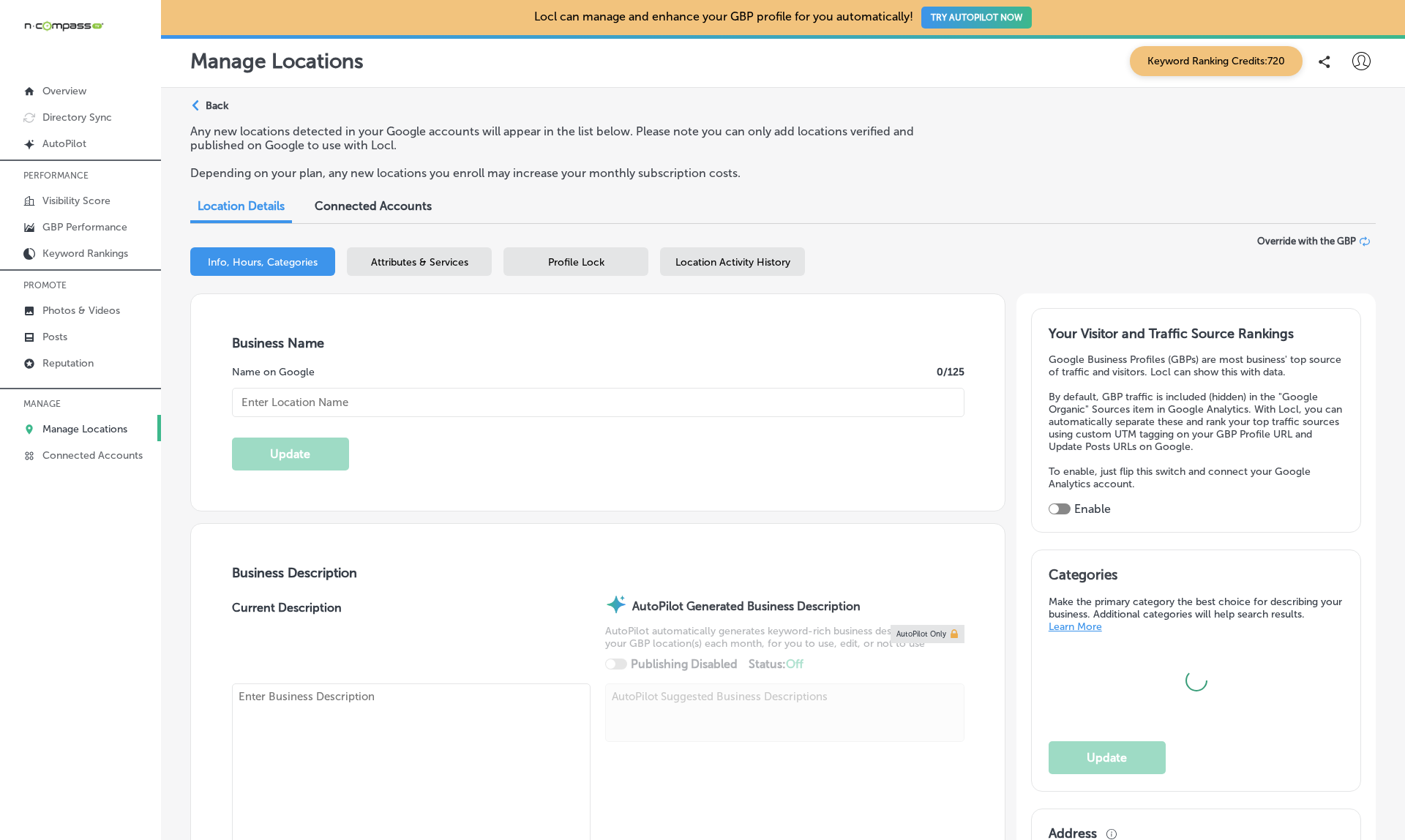
type input "Success Franchising - Franchise Consultants"
type textarea "Success Franchising is a women-owned franchise consulting firm based in Houston…"
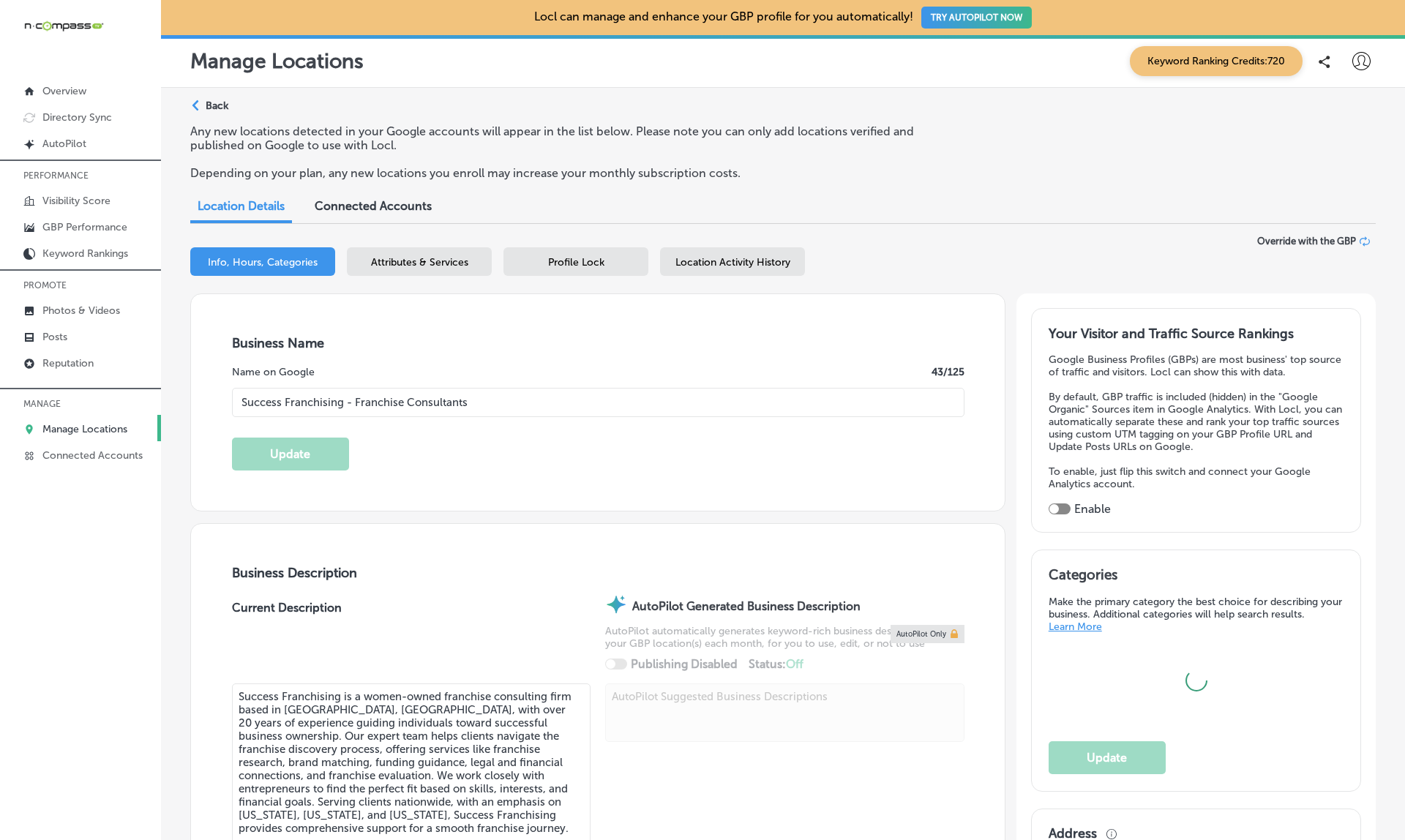
checkbox input "false"
type input "945 McKinney St #11326"
type input "Houston"
type input "77002"
type input "US"
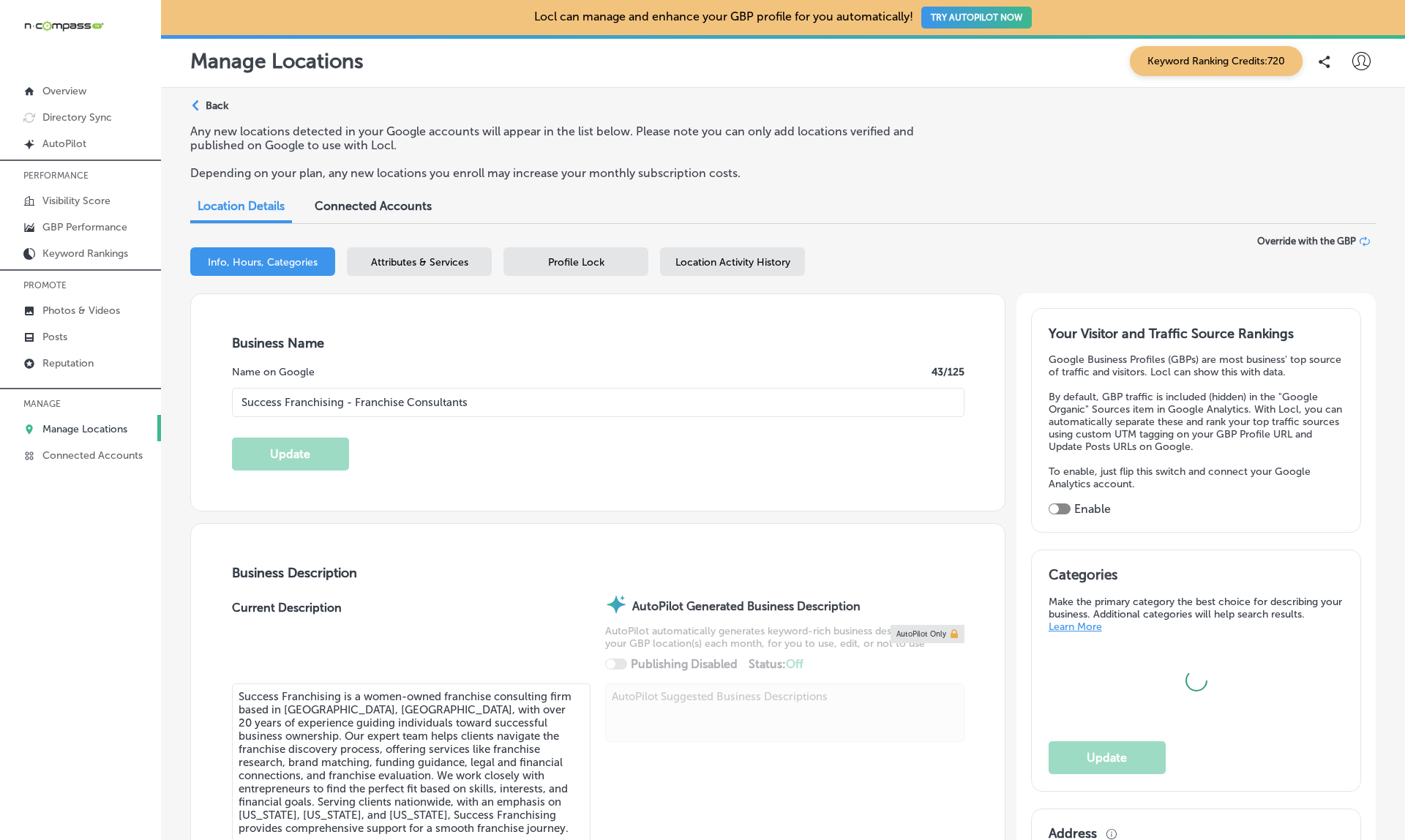
type input "http://www.successfranchising.com/contact-us/"
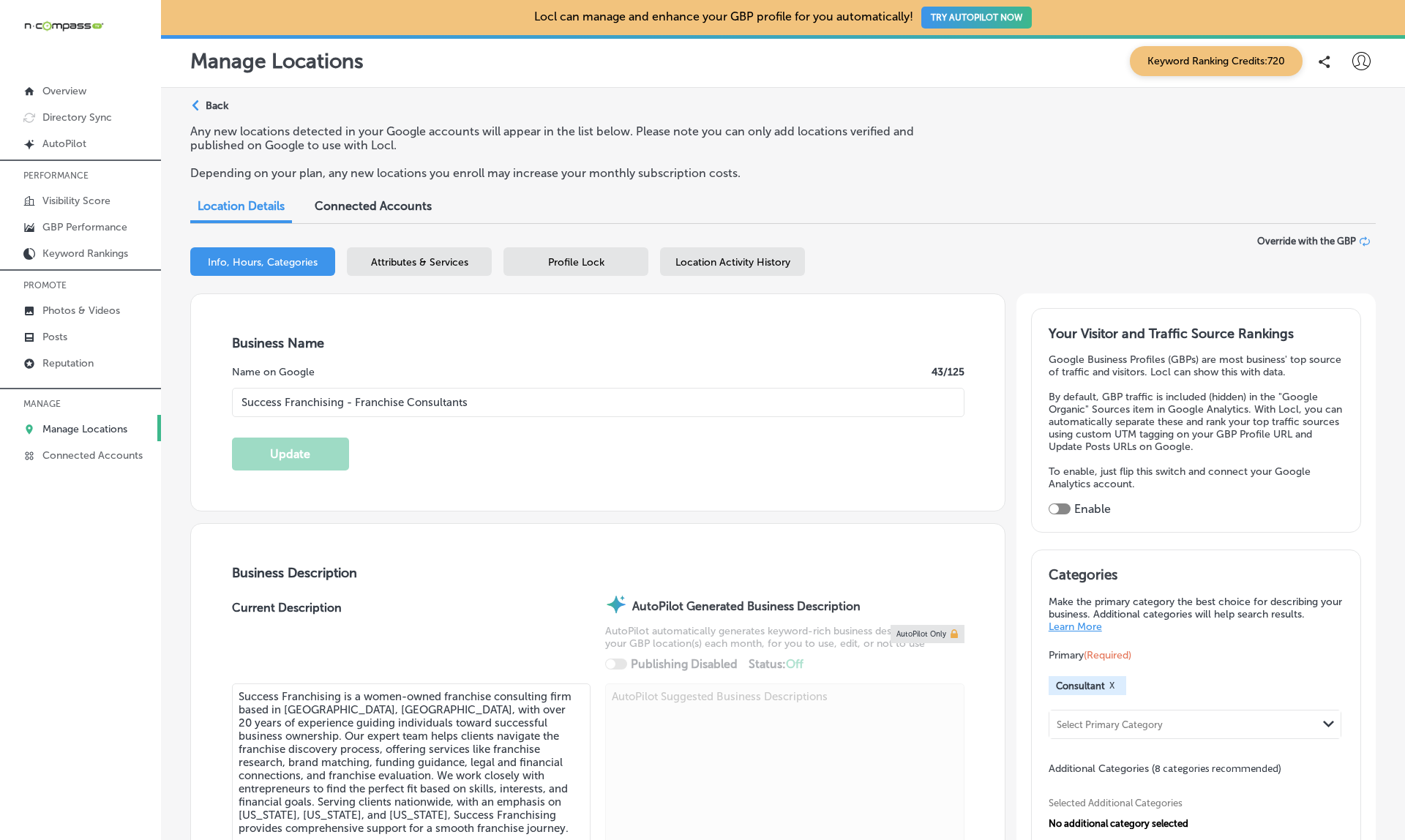
checkbox input "true"
type input "+1 281 782 3564"
click at [507, 462] on div "Business Name Name on Google 43 /125 Success Franchising - Franchise Consultant…" at bounding box center [597, 402] width 814 height 216
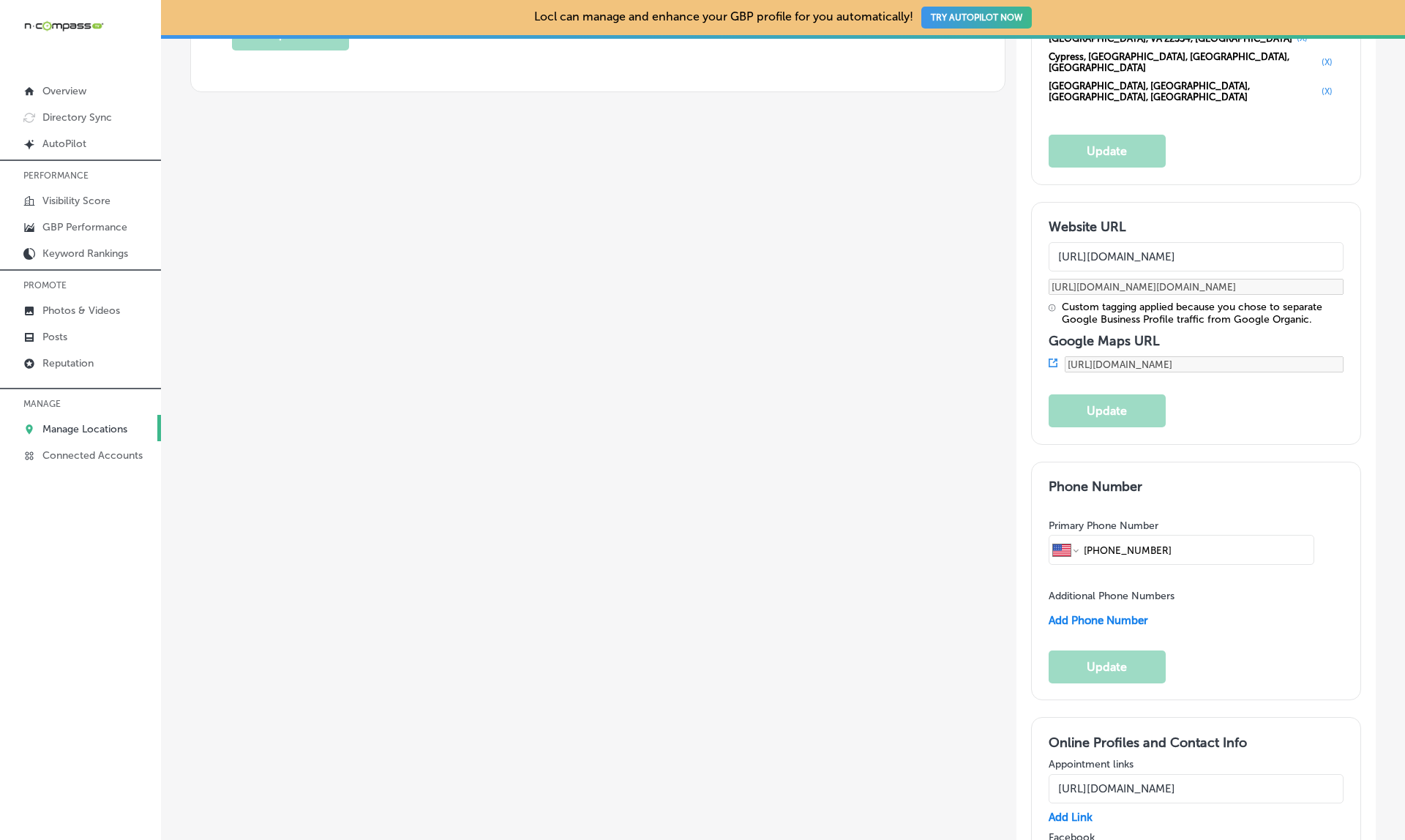
scroll to position [1917, 0]
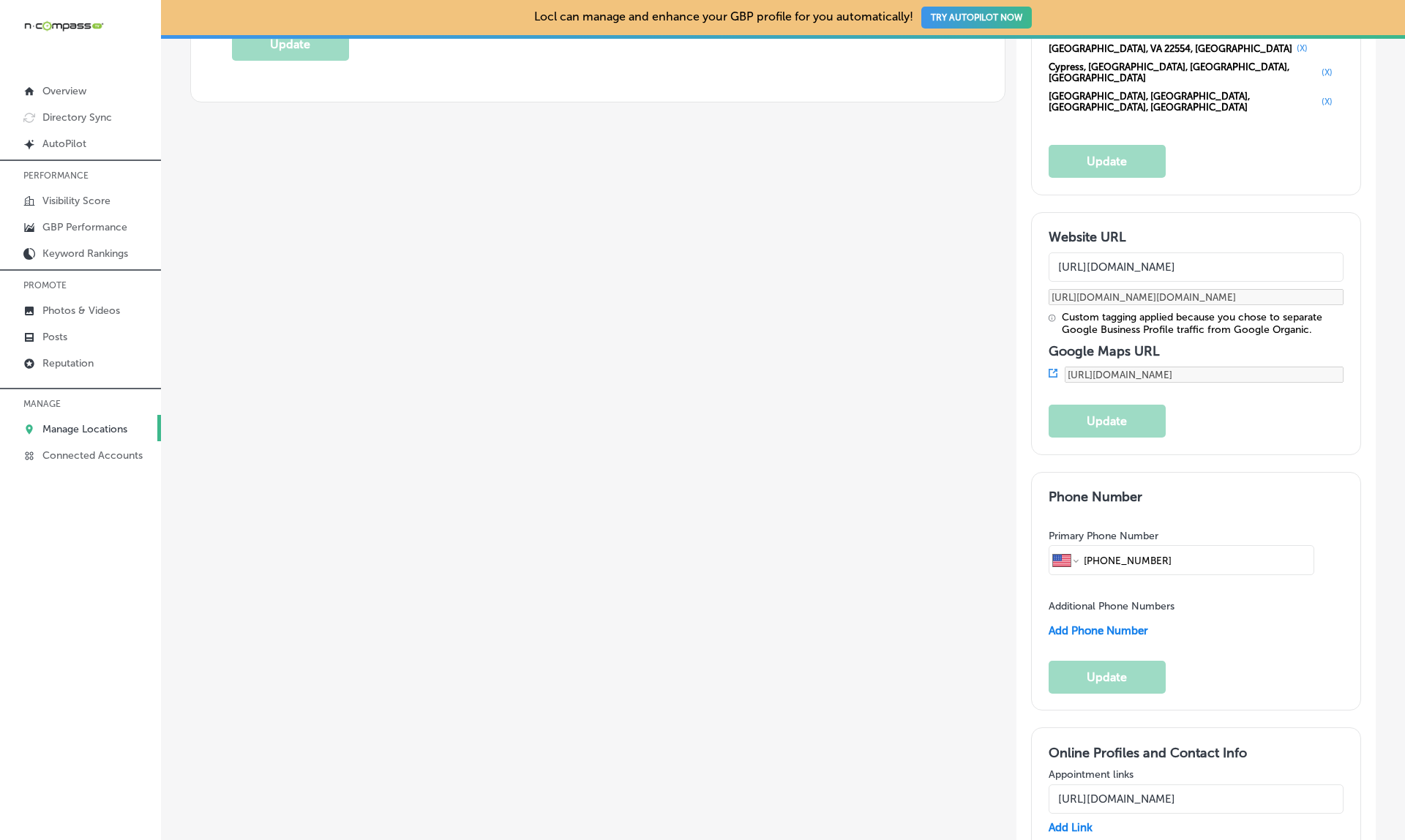
drag, startPoint x: 1083, startPoint y: 227, endPoint x: 1151, endPoint y: 225, distance: 68.0
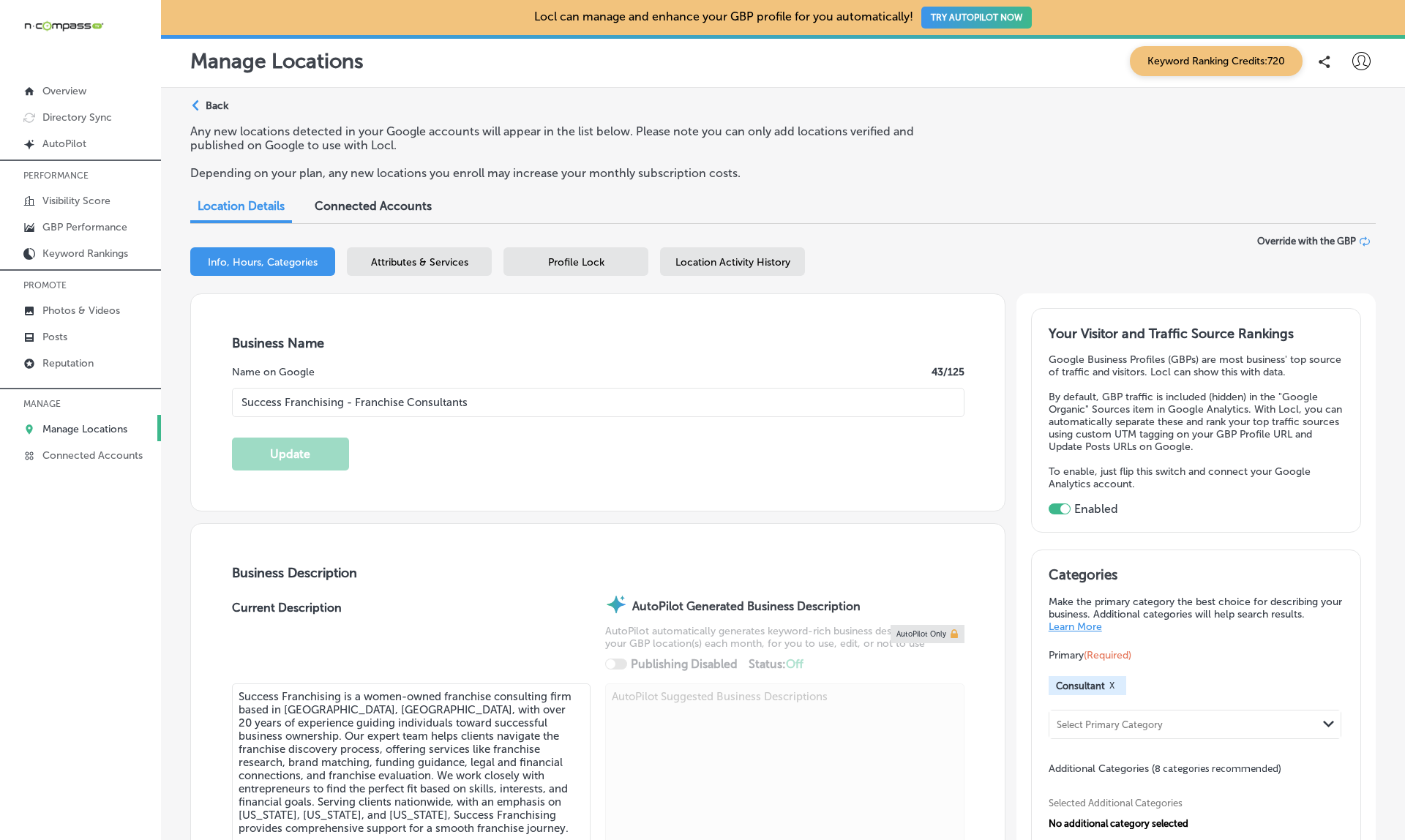
scroll to position [0, 0]
click at [725, 242] on div "Business + Location Success Franchising - Franchise Consultants Path Created wi…" at bounding box center [783, 264] width 1185 height 58
click at [724, 256] on span "Location Activity History" at bounding box center [732, 262] width 115 height 12
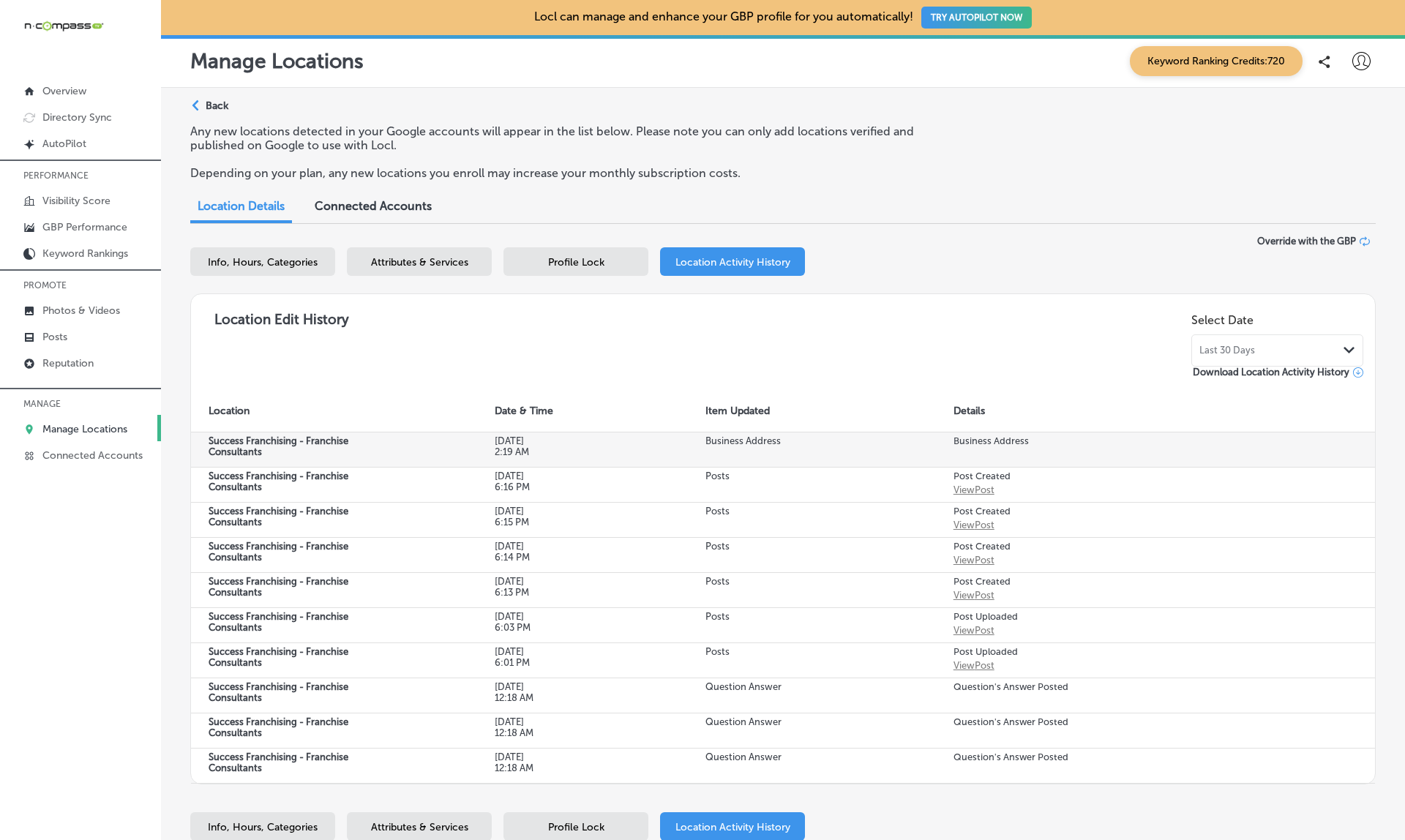
click at [740, 443] on td "Business Address" at bounding box center [812, 448] width 248 height 35
drag, startPoint x: 705, startPoint y: 439, endPoint x: 775, endPoint y: 436, distance: 70.1
click at [775, 436] on p "Business Address" at bounding box center [763, 441] width 117 height 11
drag, startPoint x: 953, startPoint y: 440, endPoint x: 1015, endPoint y: 440, distance: 62.0
click at [1015, 440] on h5 "Business Address" at bounding box center [1071, 441] width 234 height 11
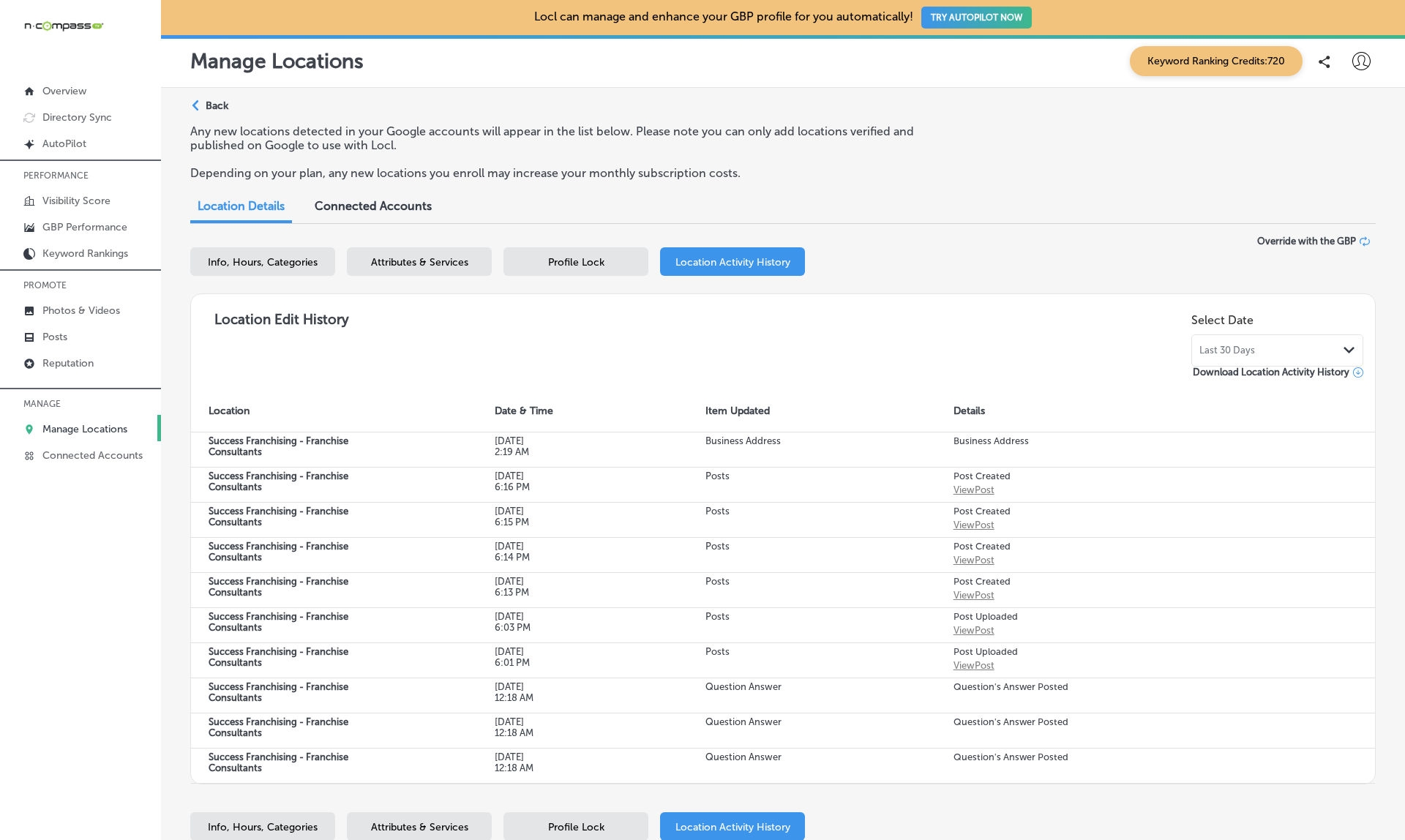
click at [200, 108] on div "Path Created with Sketch." at bounding box center [197, 105] width 12 height 12
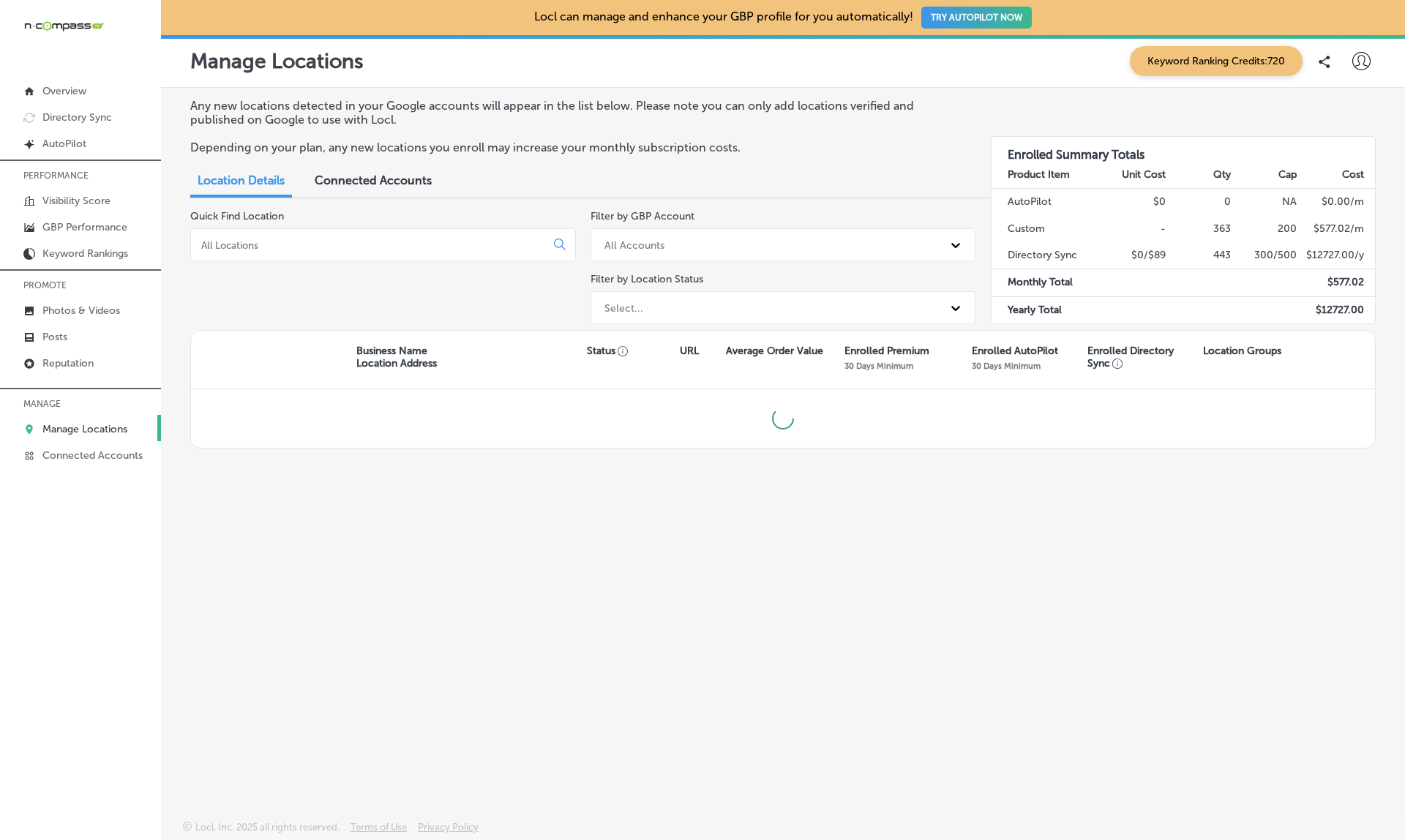
click at [330, 245] on input at bounding box center [370, 244] width 342 height 13
type input "success"
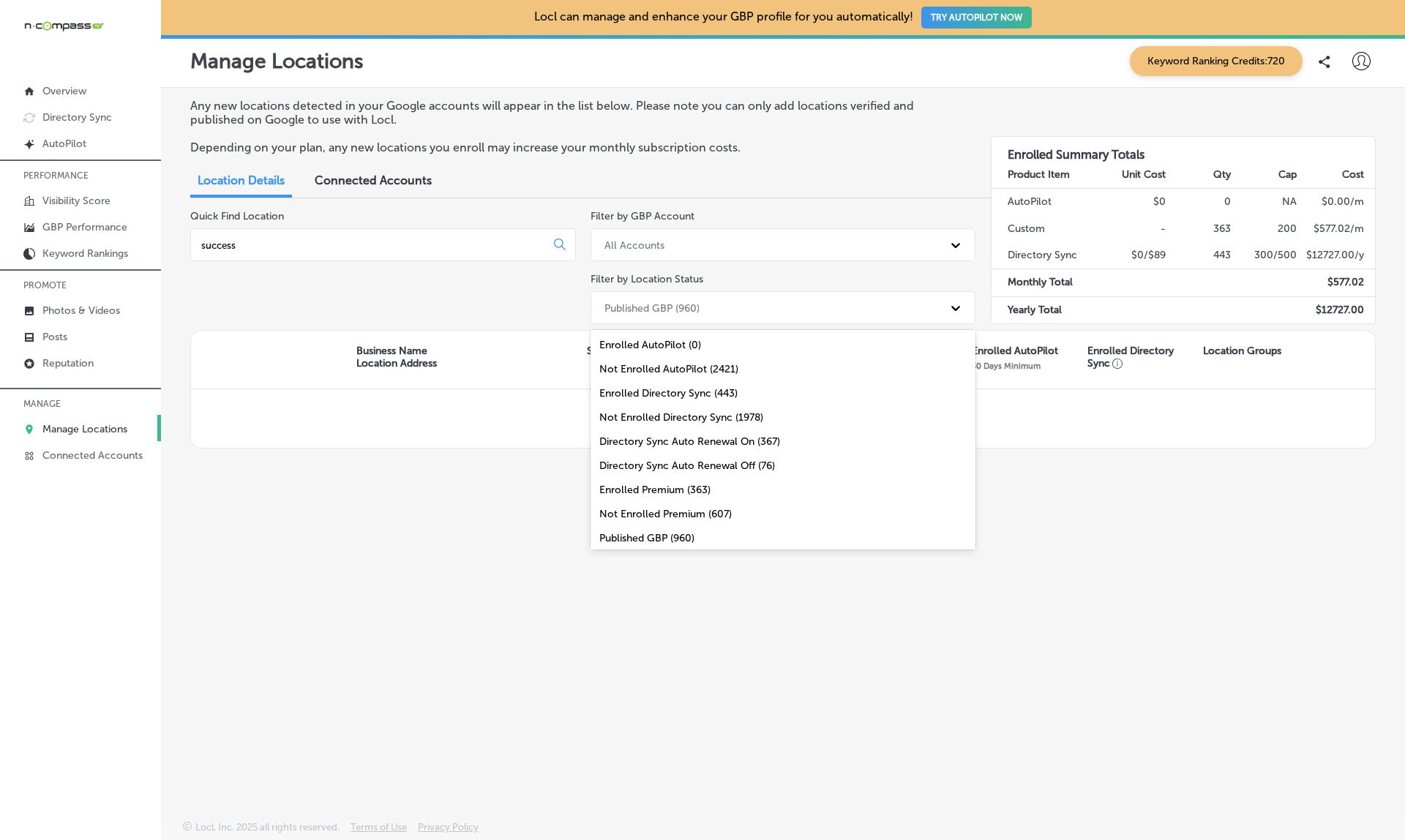
click at [757, 296] on div "Published GBP (960)" at bounding box center [770, 307] width 346 height 24
click at [632, 522] on div "All Locations (2421)" at bounding box center [783, 534] width 386 height 24
